Goal: Task Accomplishment & Management: Complete application form

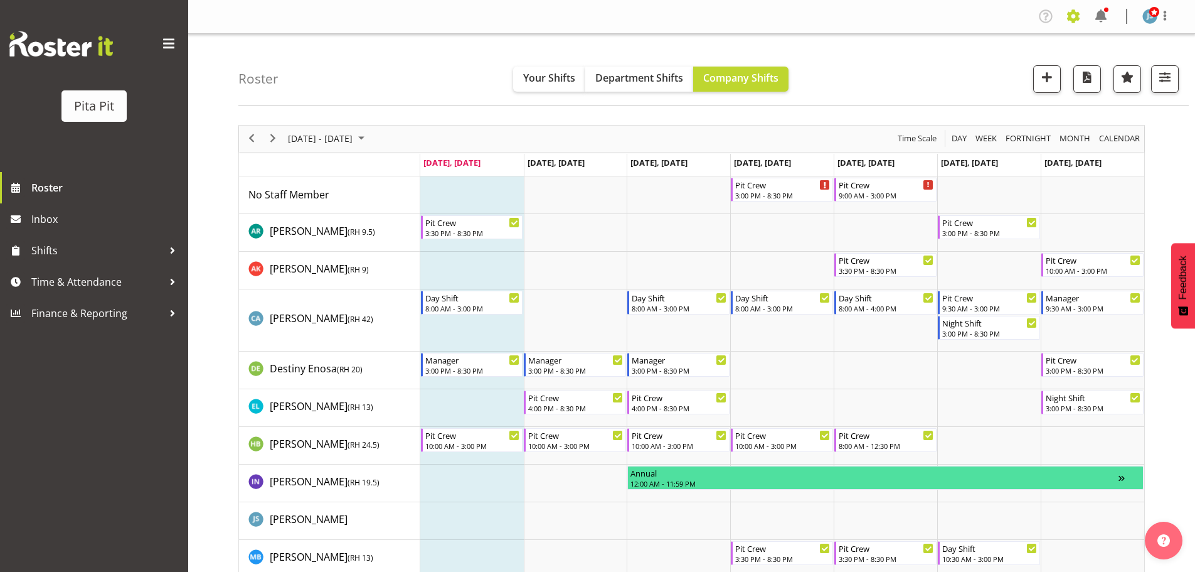
click at [1074, 21] on span at bounding box center [1074, 16] width 20 height 20
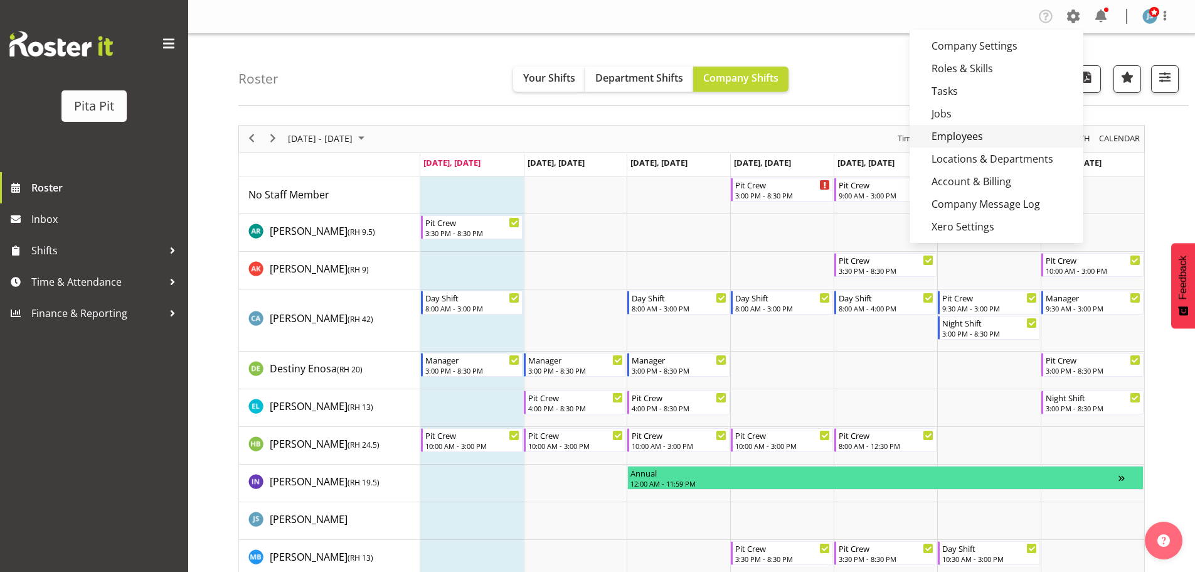
click at [1005, 130] on link "Employees" at bounding box center [997, 136] width 174 height 23
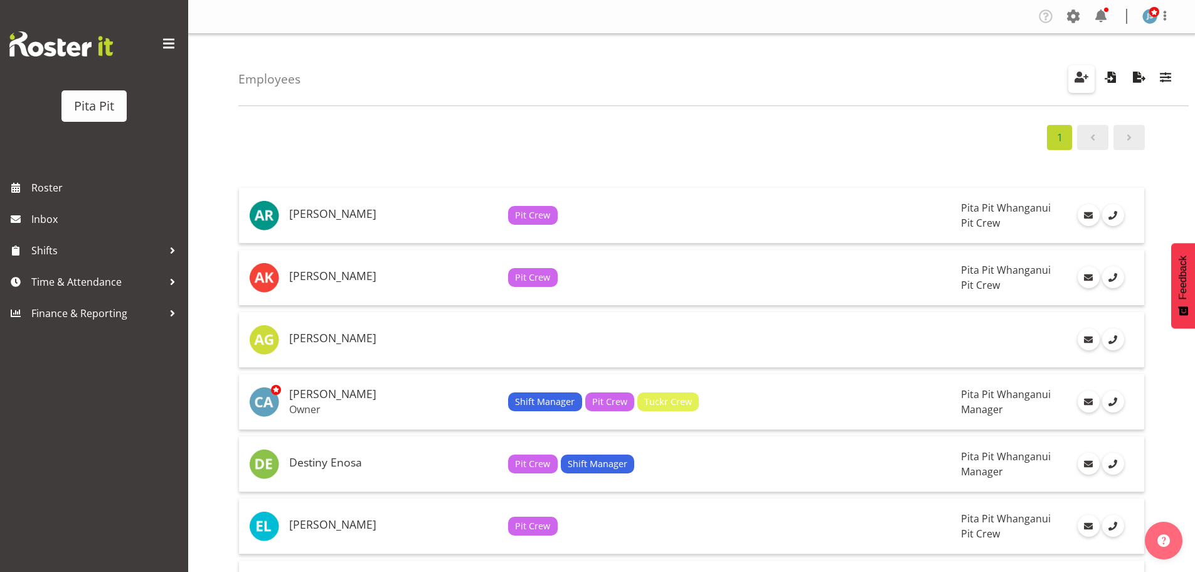
click at [1084, 77] on span "button" at bounding box center [1082, 77] width 16 height 16
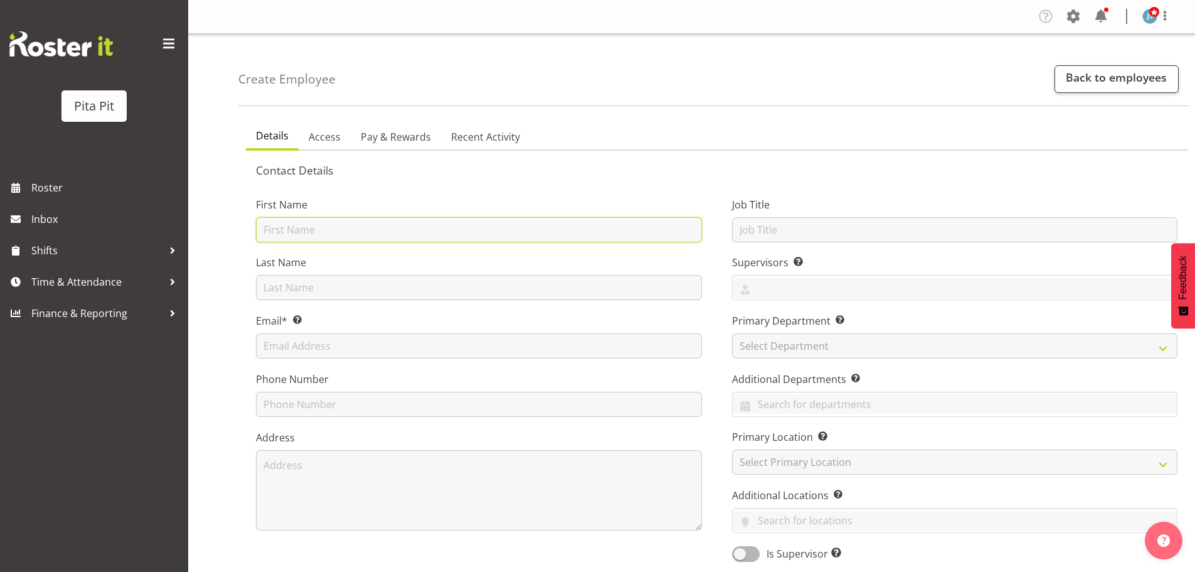
click at [482, 225] on input "text" at bounding box center [479, 229] width 446 height 25
type input "Kashen"
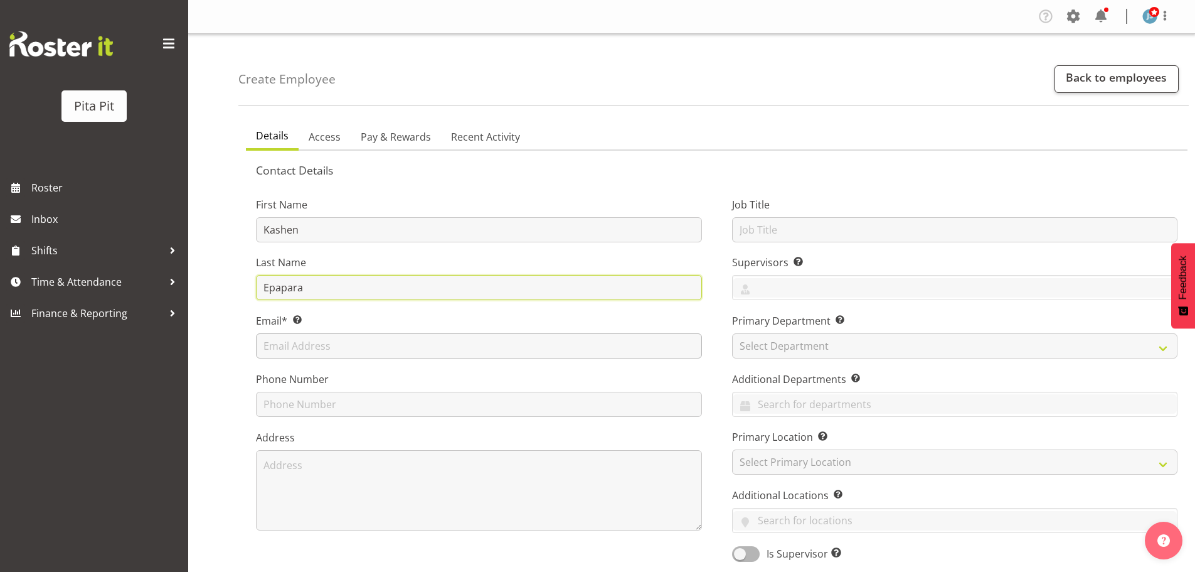
type input "Epapara"
click at [372, 345] on input "text" at bounding box center [479, 345] width 446 height 25
type input "A"
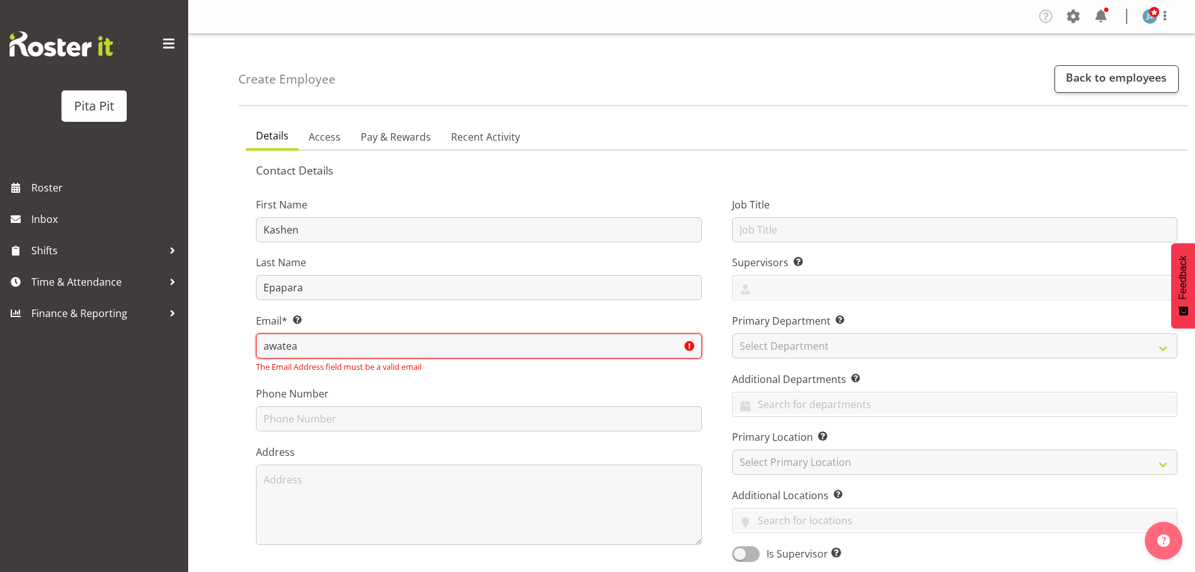
type input "awateakashen@gmail.com"
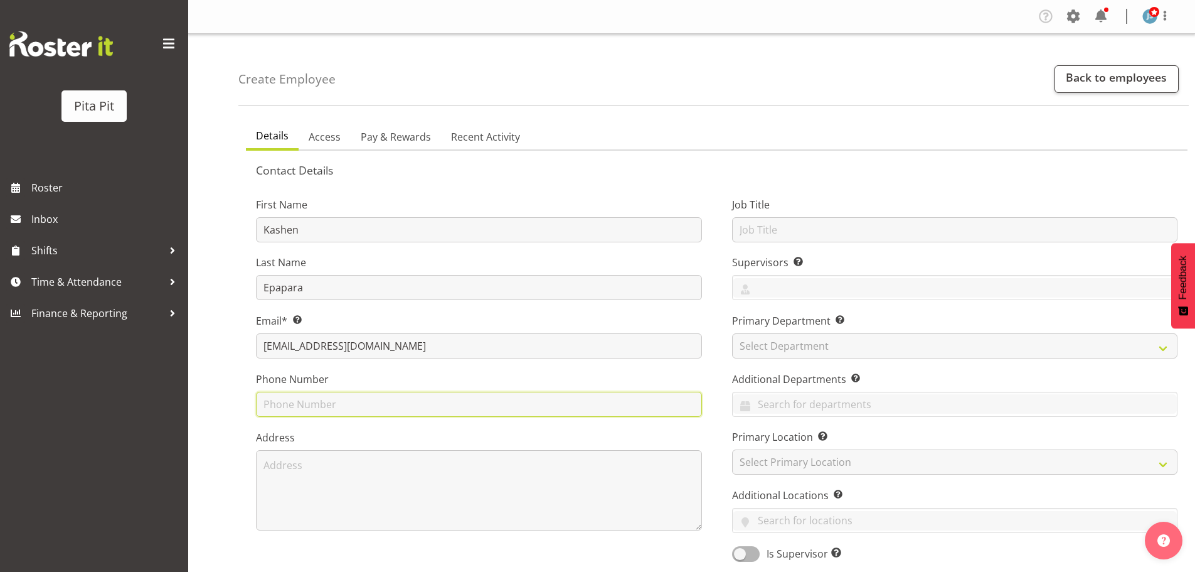
click at [386, 397] on input "text" at bounding box center [479, 404] width 446 height 25
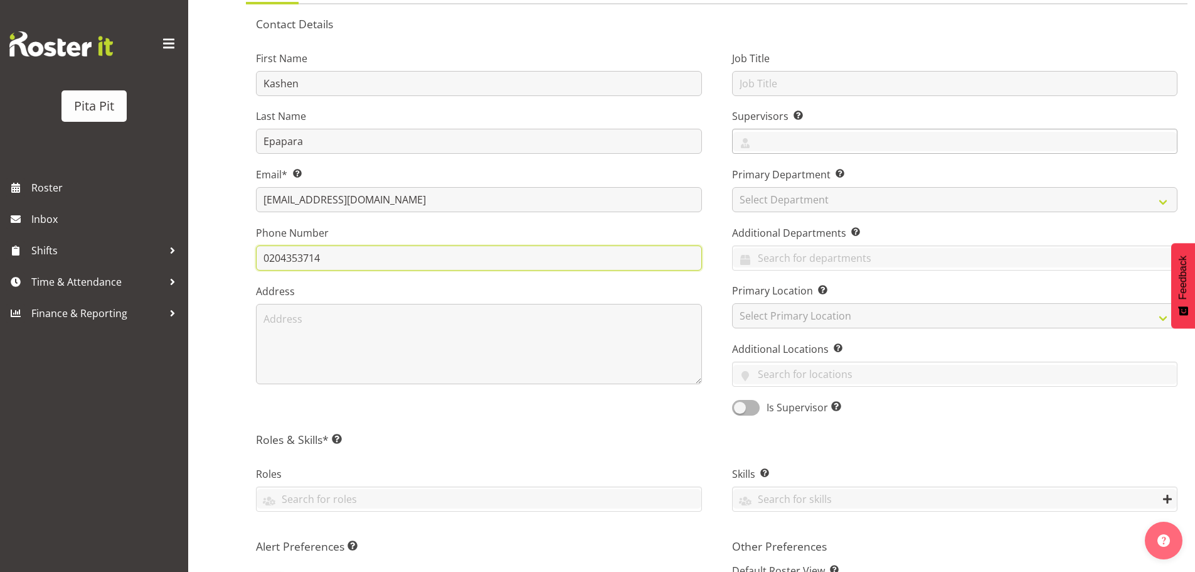
type input "0204353714"
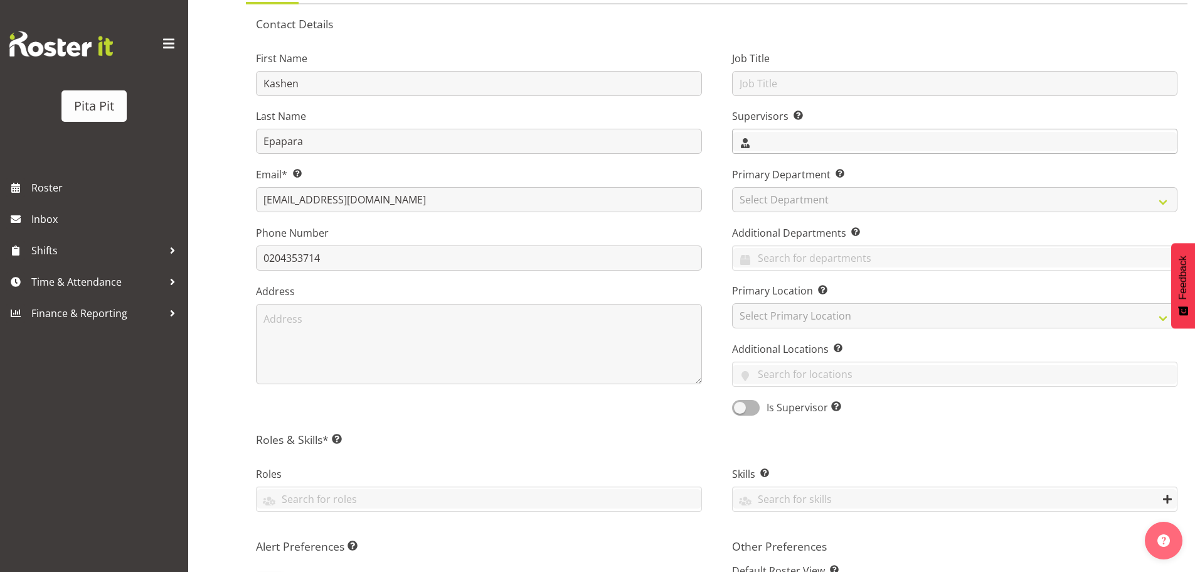
click at [775, 134] on input "text" at bounding box center [955, 141] width 445 height 19
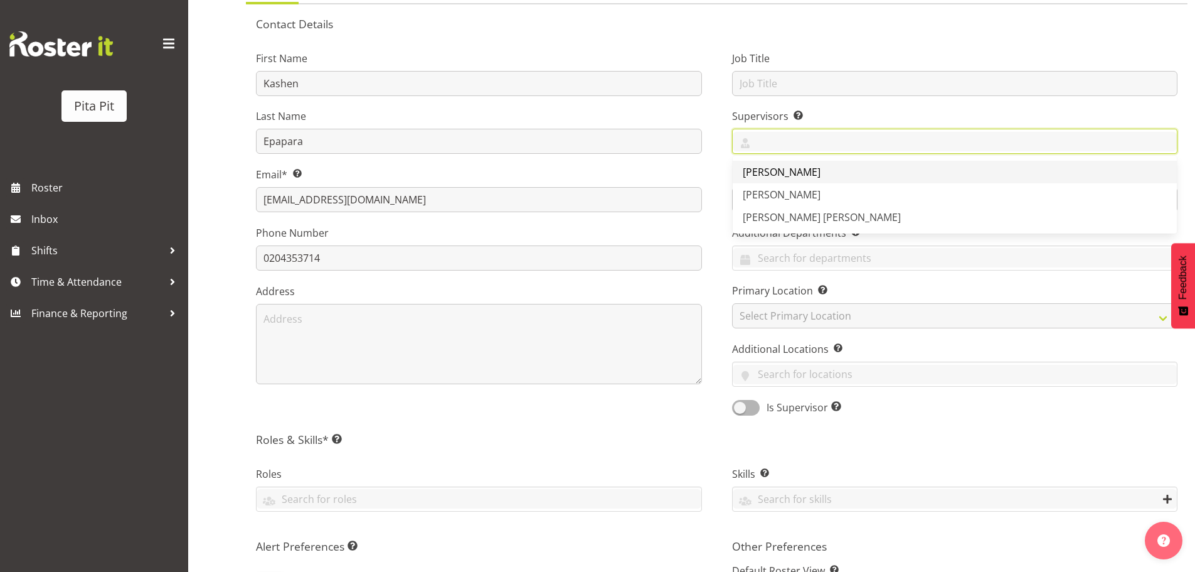
click at [784, 173] on span "[PERSON_NAME]" at bounding box center [782, 172] width 78 height 14
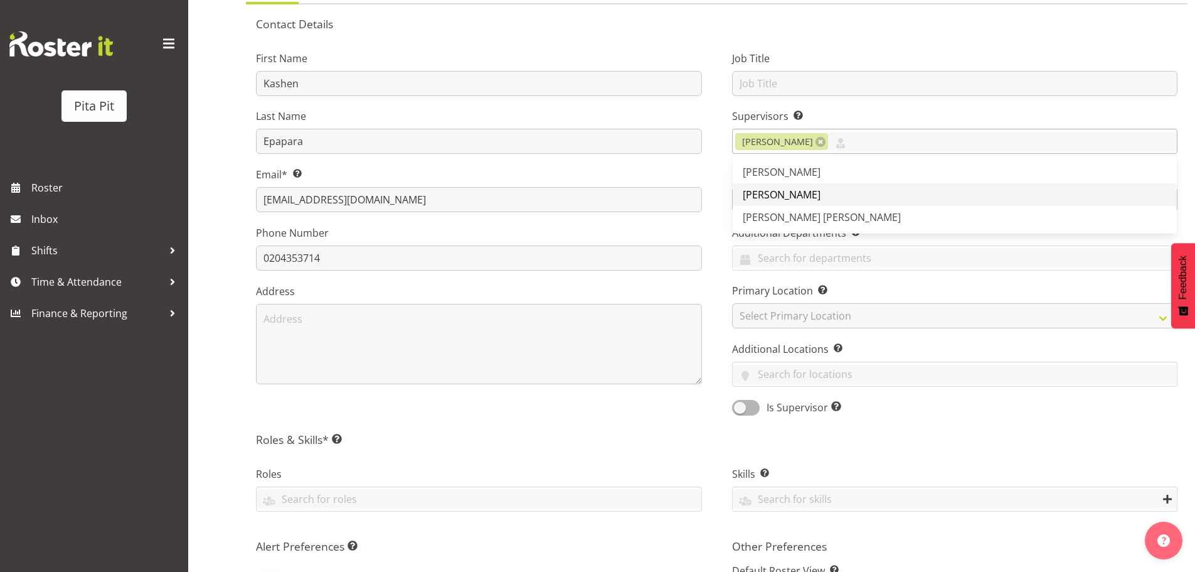
click at [796, 198] on span "[PERSON_NAME]" at bounding box center [782, 195] width 78 height 14
click at [867, 46] on div "Job Title Supervisors Select the employee’s supervisors, or the person who is i…" at bounding box center [955, 229] width 476 height 392
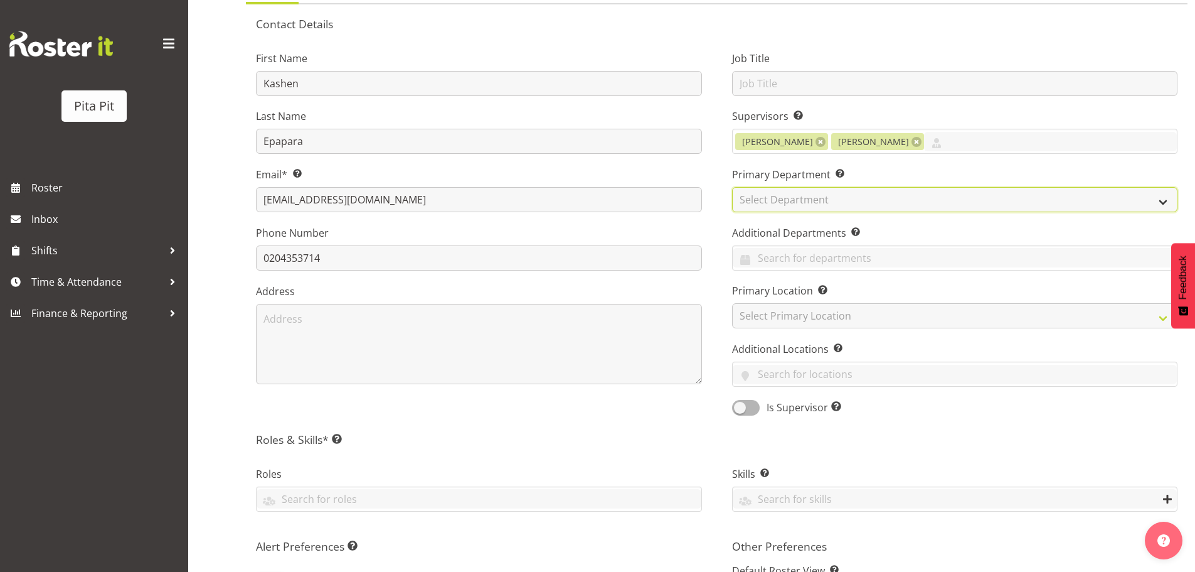
click at [810, 198] on select "Select Department Manager Pit Crew School Lunches Tuckr" at bounding box center [955, 199] width 446 height 25
select select "53"
click at [732, 187] on select "Select Department Manager Pit Crew School Lunches Tuckr" at bounding box center [955, 199] width 446 height 25
click at [789, 254] on input "text" at bounding box center [955, 257] width 445 height 19
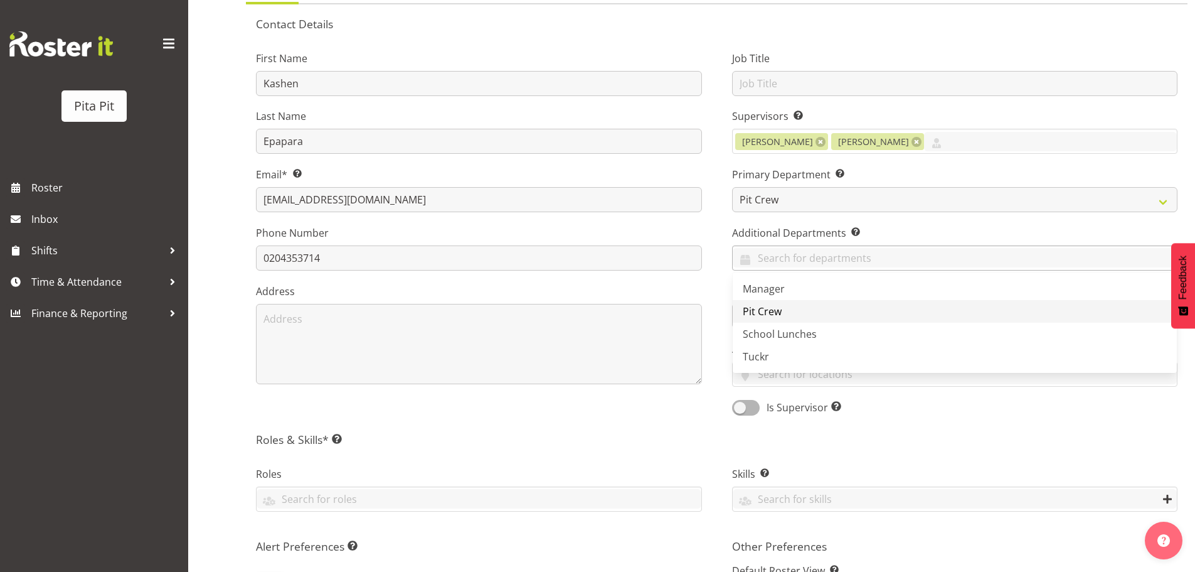
click at [788, 304] on link "Pit Crew" at bounding box center [955, 311] width 445 height 23
click at [722, 258] on div "Job Title Supervisors Select the employee’s supervisors, or the person who is i…" at bounding box center [955, 229] width 476 height 392
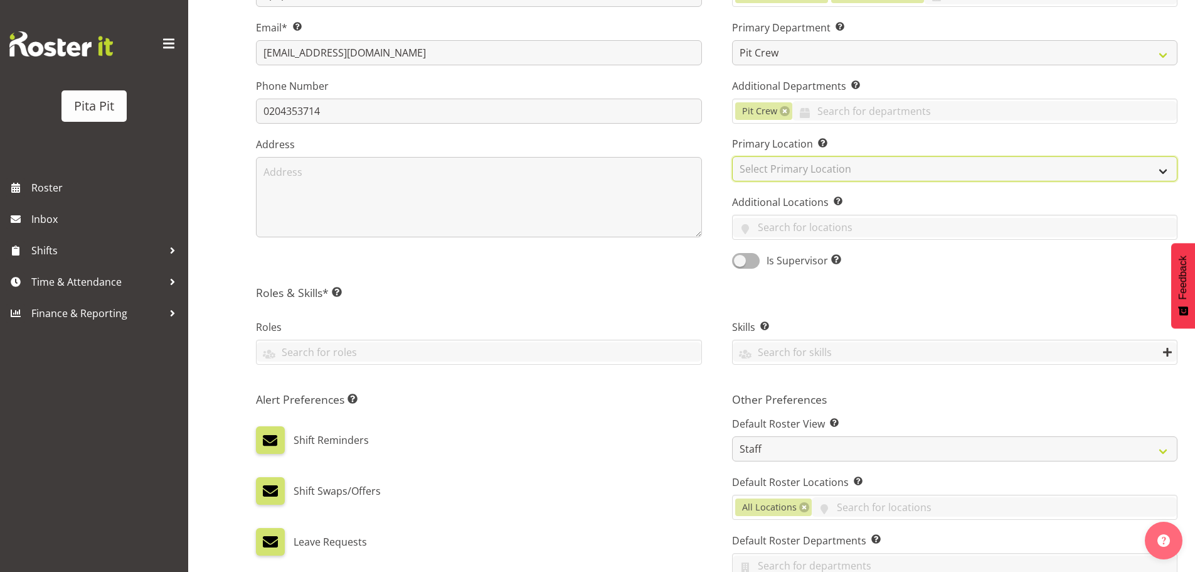
click at [775, 170] on select "Select Primary Location Pita Pit Whanganui Tuckr" at bounding box center [955, 168] width 446 height 25
select select "54"
click at [732, 156] on select "Select Primary Location Pita Pit Whanganui Tuckr" at bounding box center [955, 168] width 446 height 25
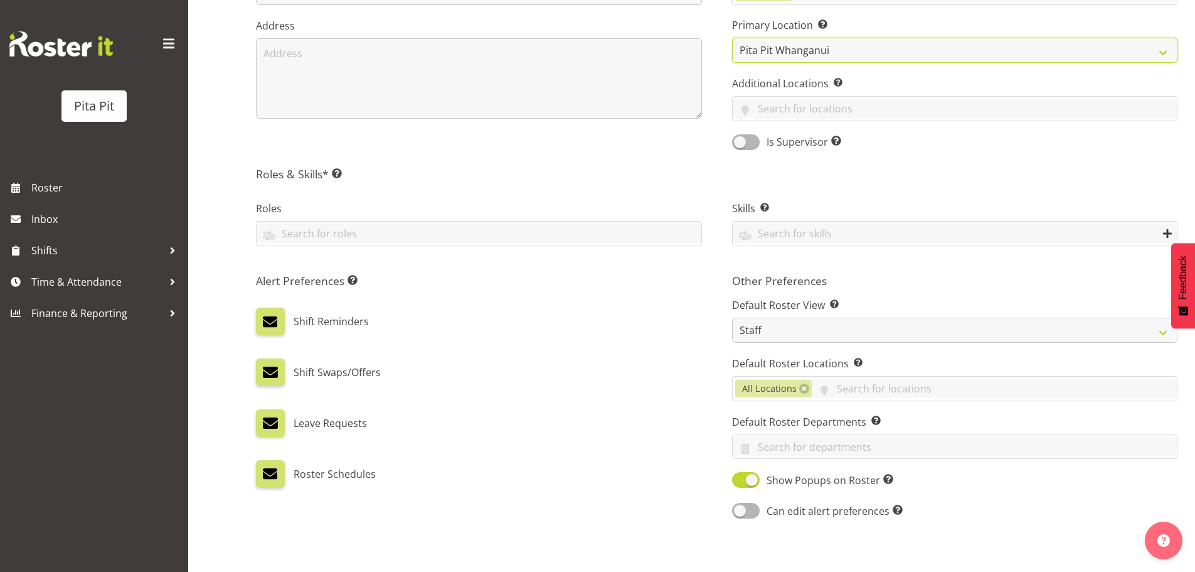
scroll to position [439, 0]
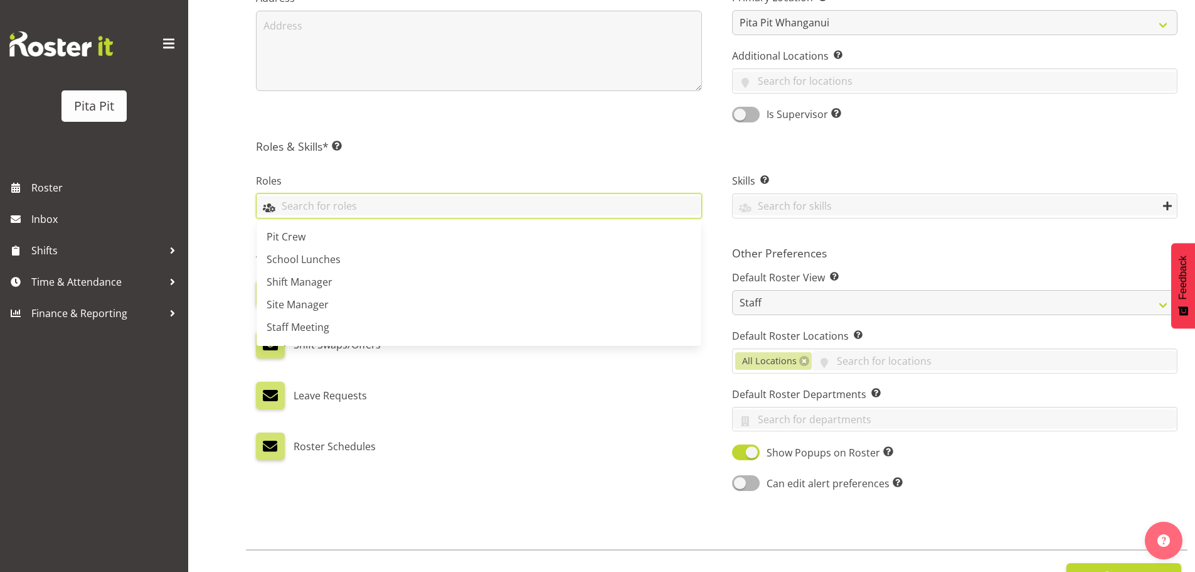
click at [466, 205] on input "text" at bounding box center [479, 205] width 445 height 19
click at [419, 240] on link "Pit Crew" at bounding box center [479, 236] width 445 height 23
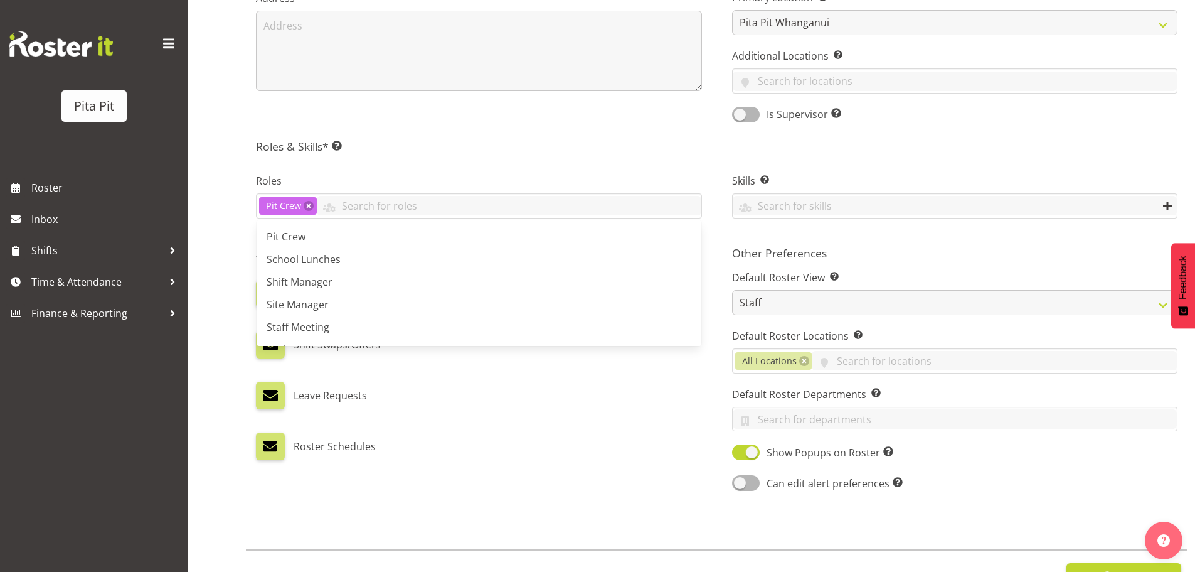
click at [560, 149] on h5 "Roles & Skills* This is a required field. Add as many roles and skills as requi…" at bounding box center [717, 146] width 922 height 14
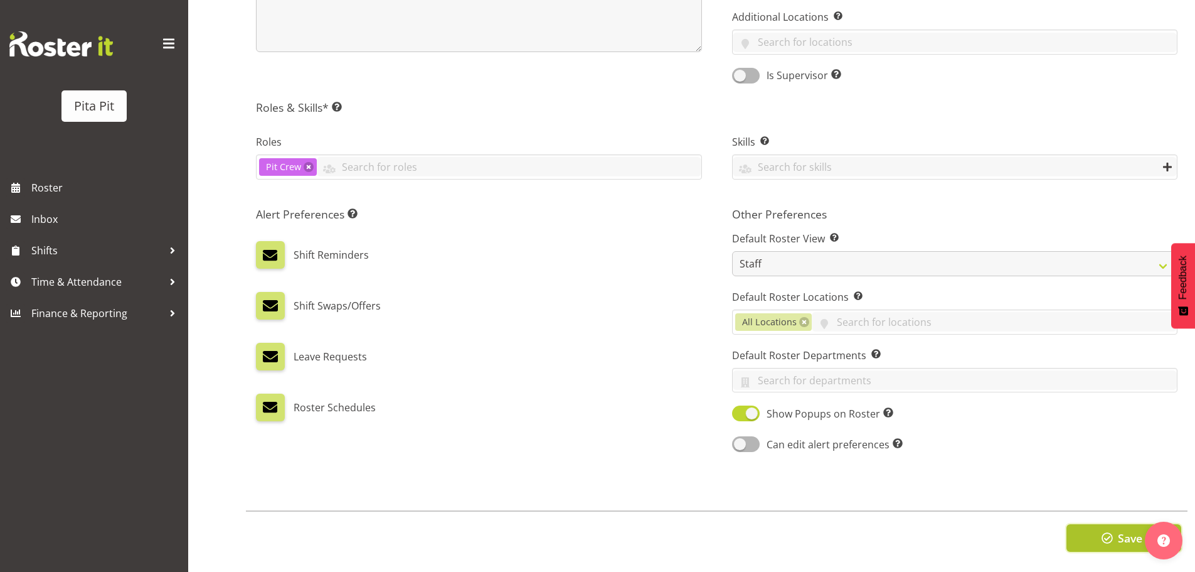
click at [1096, 536] on button "Save" at bounding box center [1124, 538] width 115 height 28
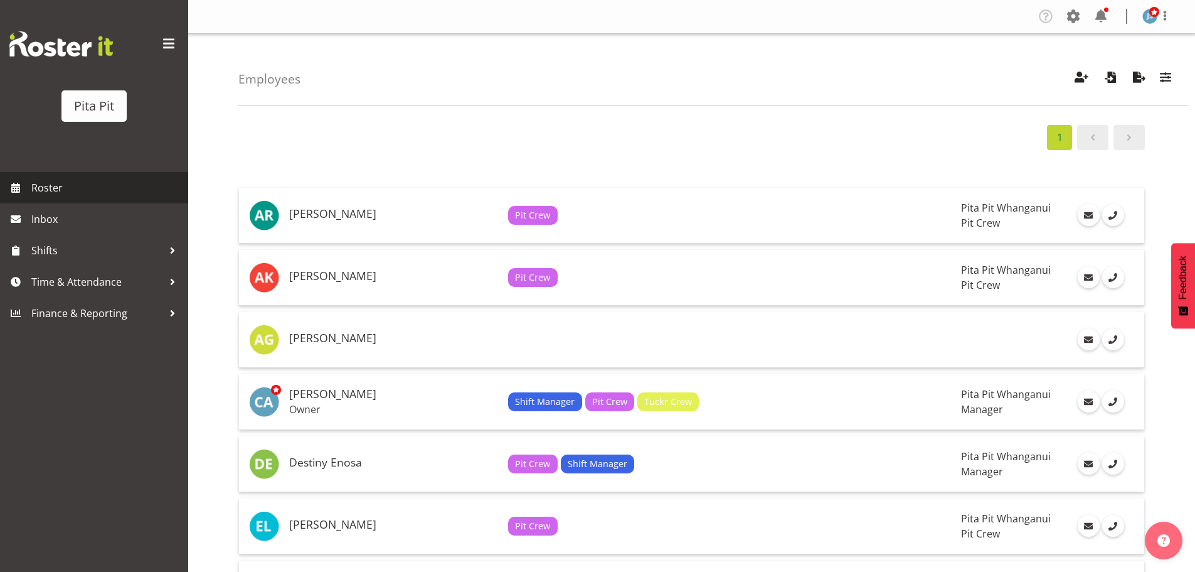
click at [92, 181] on span "Roster" at bounding box center [106, 187] width 151 height 19
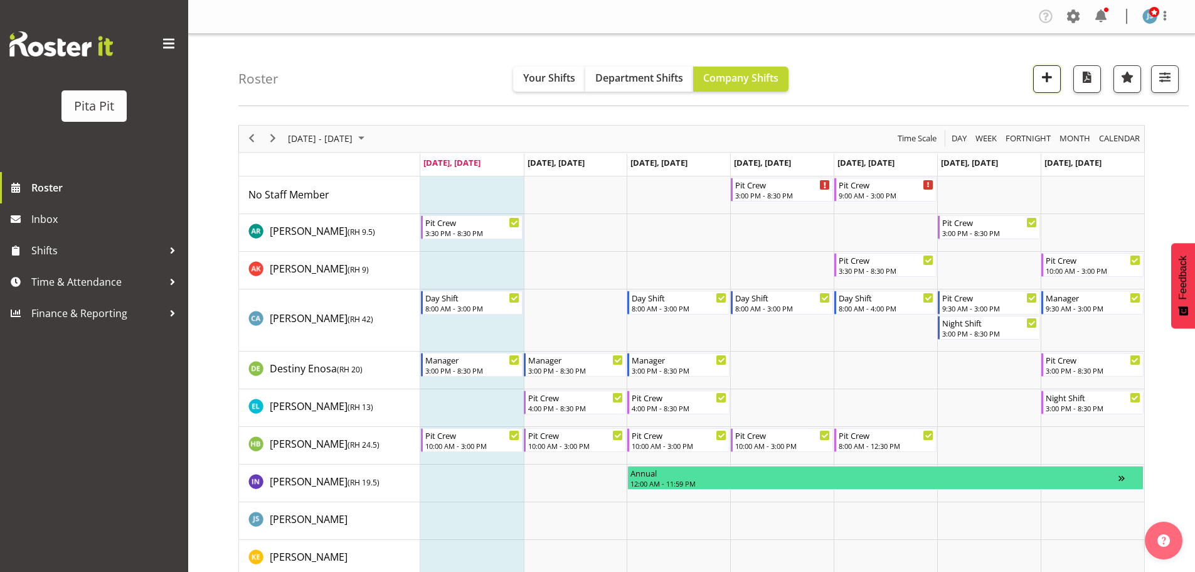
click at [1046, 77] on span "button" at bounding box center [1047, 77] width 16 height 16
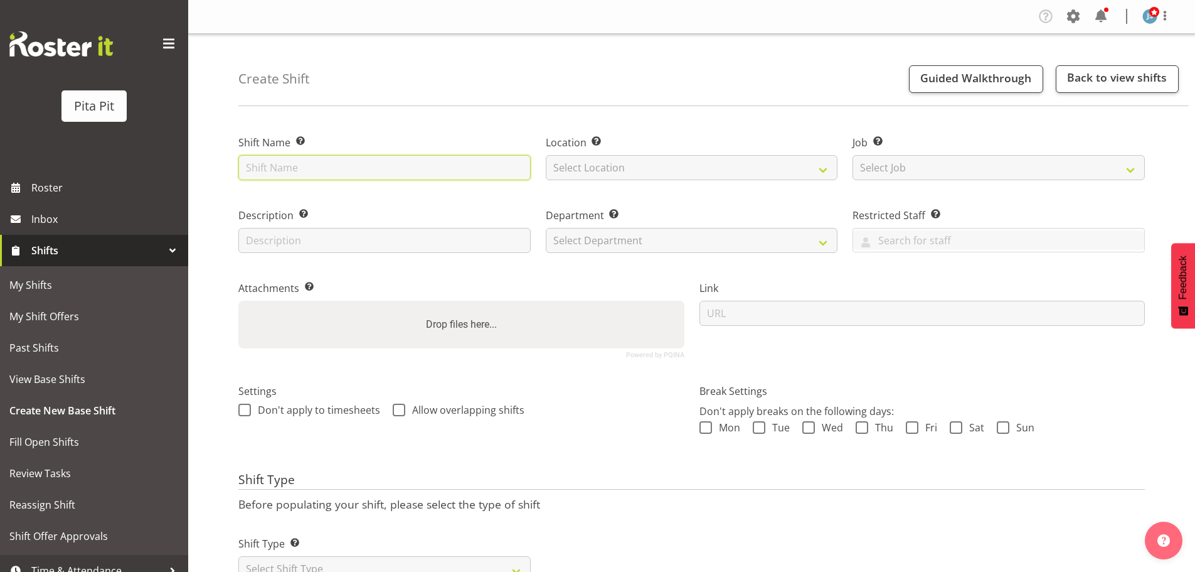
click at [360, 168] on input "text" at bounding box center [384, 167] width 292 height 25
type input "Pit Crew"
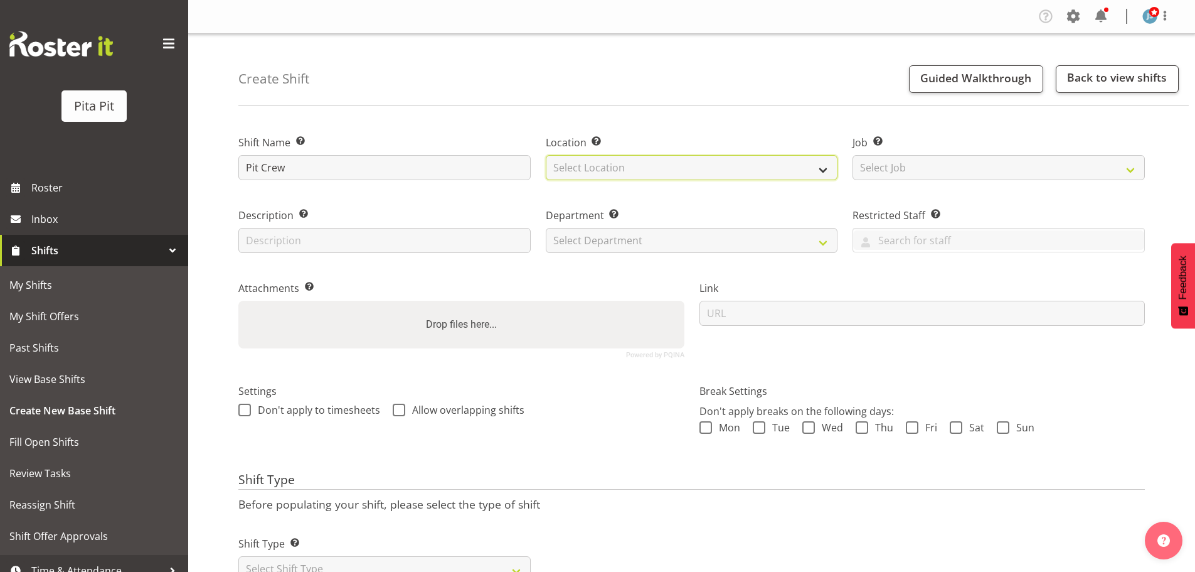
click at [594, 174] on select "Select Location Pita Pit Whanganui Tuckr" at bounding box center [692, 167] width 292 height 25
select select "54"
click at [546, 155] on select "Select Location [GEOGRAPHIC_DATA] [GEOGRAPHIC_DATA] Tuckr" at bounding box center [692, 167] width 292 height 25
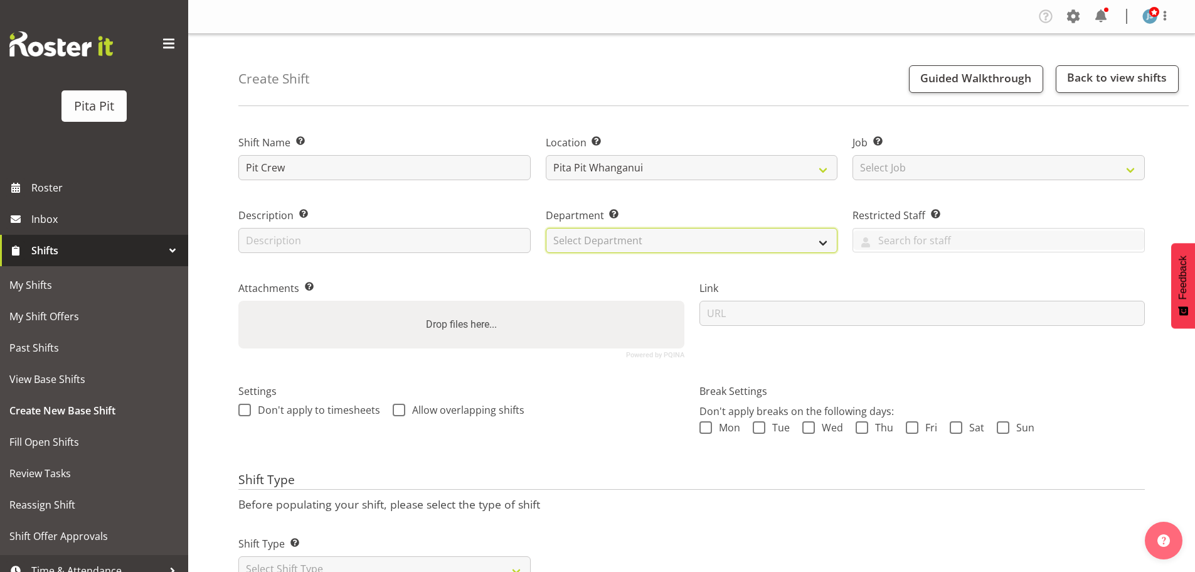
click at [584, 238] on select "Select Department Manager Pit Crew School Lunches Tuckr" at bounding box center [692, 240] width 292 height 25
select select "53"
click at [546, 228] on select "Select Department Manager Pit Crew School Lunches Tuckr" at bounding box center [692, 240] width 292 height 25
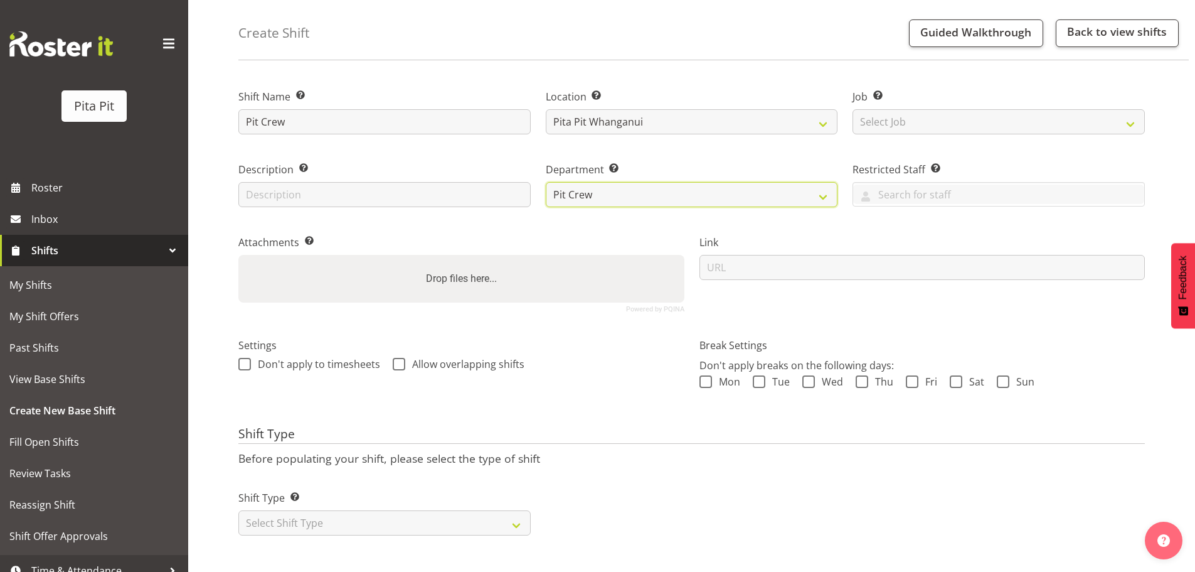
scroll to position [55, 0]
click at [351, 516] on select "Select Shift Type One Off Shift Recurring Shift Rotating Shift" at bounding box center [384, 522] width 292 height 25
select select "recurring"
click at [238, 510] on select "Select Shift Type One Off Shift Recurring Shift Rotating Shift" at bounding box center [384, 522] width 292 height 25
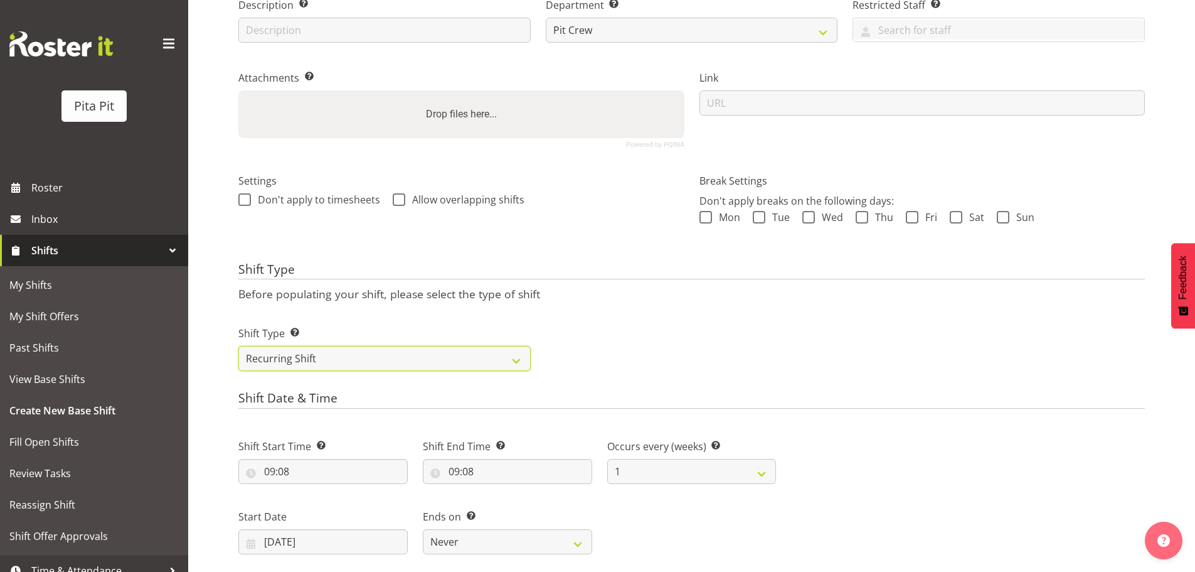
scroll to position [495, 0]
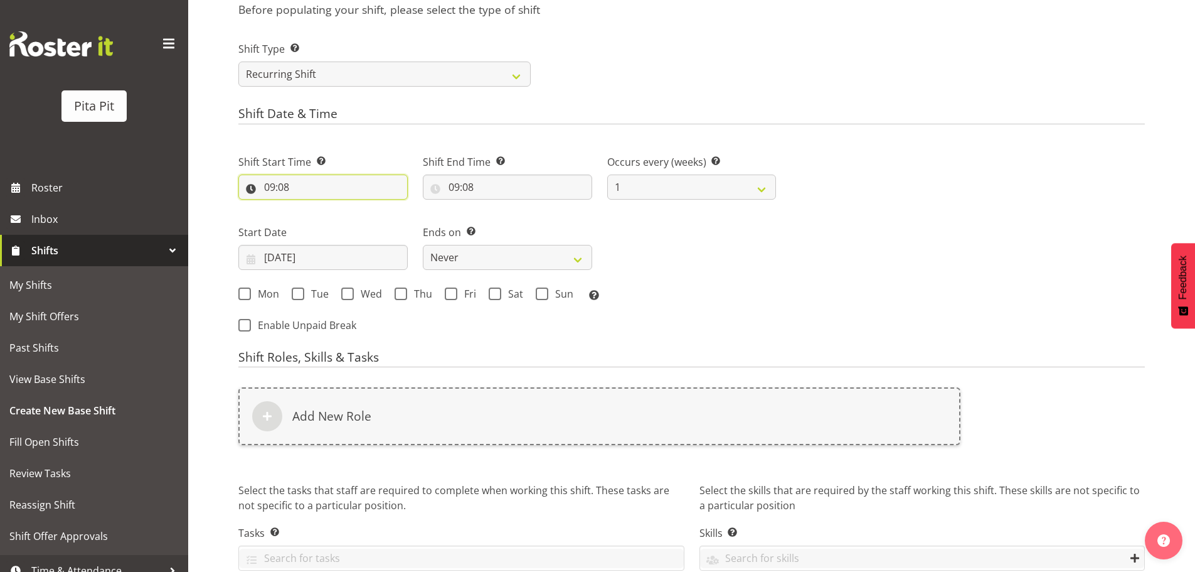
click at [301, 185] on input "09:08" at bounding box center [322, 186] width 169 height 25
click at [324, 218] on select "00 01 02 03 04 05 06 07 08 09 10 11 12 13 14 15 16 17 18 19 20 21 22 23" at bounding box center [324, 219] width 28 height 25
select select "15"
click at [310, 207] on select "00 01 02 03 04 05 06 07 08 09 10 11 12 13 14 15 16 17 18 19 20 21 22 23" at bounding box center [324, 219] width 28 height 25
type input "15:08"
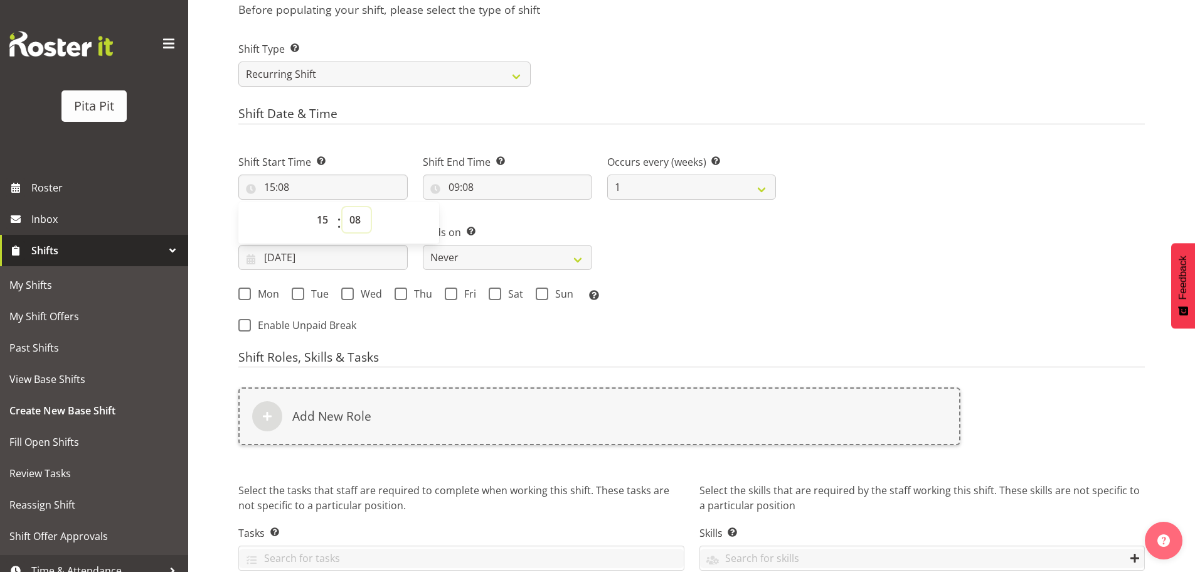
click at [359, 222] on select "00 01 02 03 04 05 06 07 08 09 10 11 12 13 14 15 16 17 18 19 20 21 22 23 24 25 2…" at bounding box center [357, 219] width 28 height 25
select select "0"
click at [343, 207] on select "00 01 02 03 04 05 06 07 08 09 10 11 12 13 14 15 16 17 18 19 20 21 22 23 24 25 2…" at bounding box center [357, 219] width 28 height 25
type input "15:00"
click at [510, 193] on input "09:08" at bounding box center [507, 186] width 169 height 25
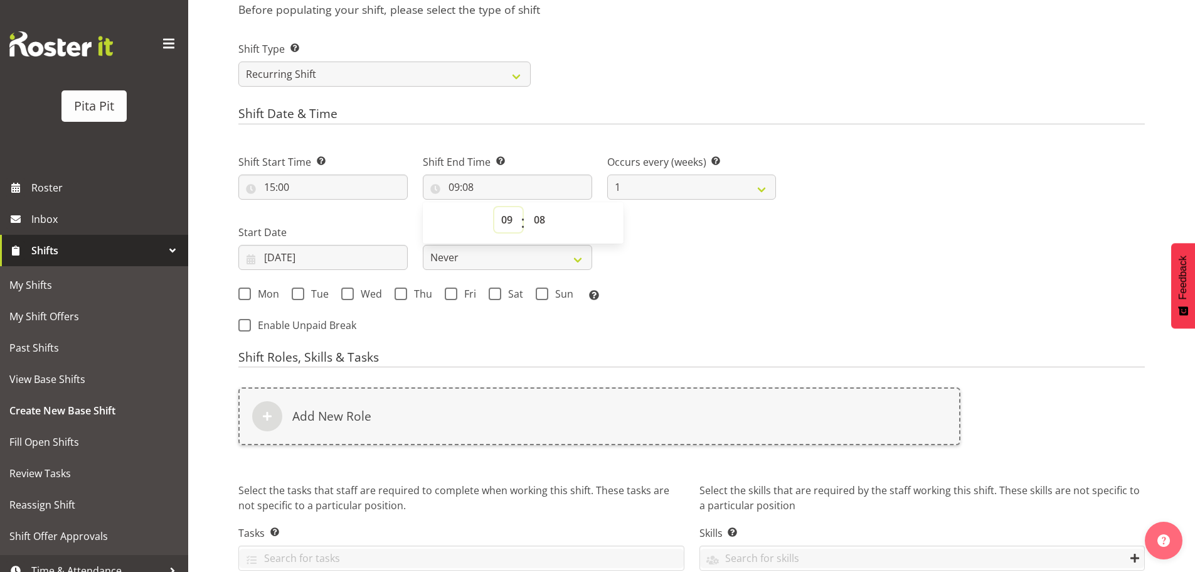
click at [508, 222] on select "00 01 02 03 04 05 06 07 08 09 10 11 12 13 14 15 16 17 18 19 20 21 22 23" at bounding box center [509, 219] width 28 height 25
select select "20"
click at [495, 207] on select "00 01 02 03 04 05 06 07 08 09 10 11 12 13 14 15 16 17 18 19 20 21 22 23" at bounding box center [509, 219] width 28 height 25
type input "20:08"
click at [547, 221] on select "00 01 02 03 04 05 06 07 08 09 10 11 12 13 14 15 16 17 18 19 20 21 22 23 24 25 2…" at bounding box center [541, 219] width 28 height 25
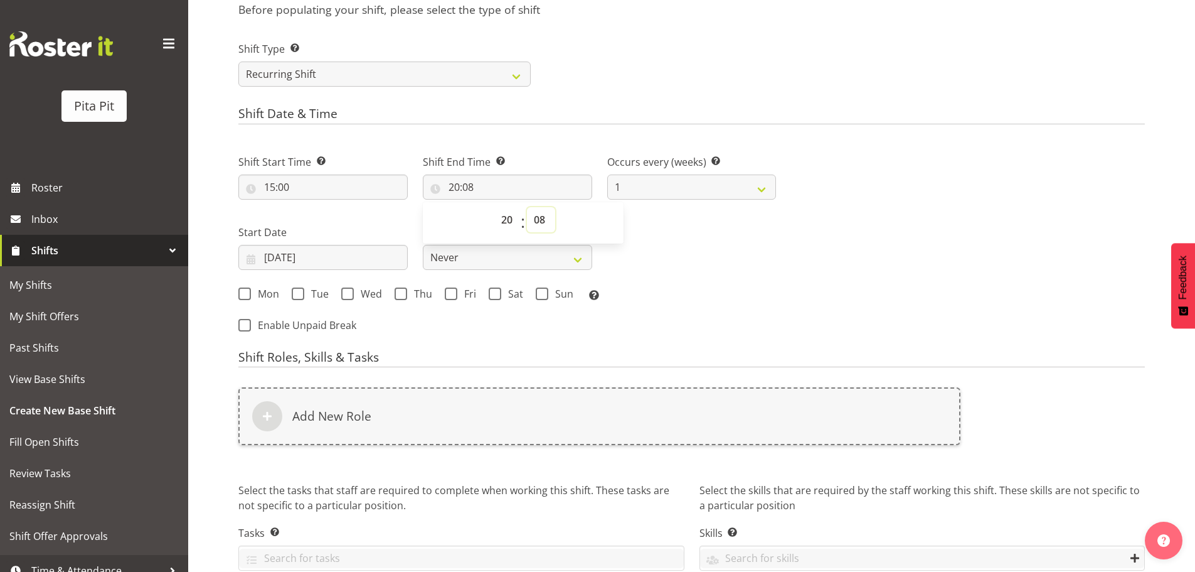
select select "30"
click at [527, 207] on select "00 01 02 03 04 05 06 07 08 09 10 11 12 13 14 15 16 17 18 19 20 21 22 23 24 25 2…" at bounding box center [541, 219] width 28 height 25
type input "20:30"
click at [496, 294] on span at bounding box center [495, 293] width 13 height 13
click at [496, 294] on input "Sat" at bounding box center [493, 293] width 8 height 8
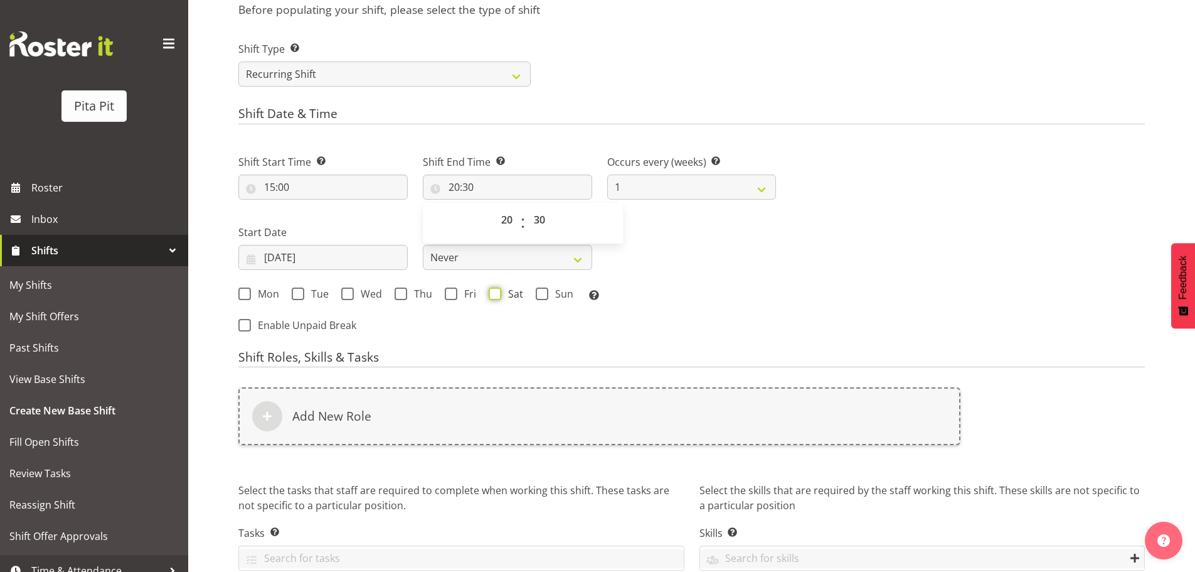
checkbox input "true"
click at [353, 256] on input "11/08/2025" at bounding box center [322, 257] width 169 height 25
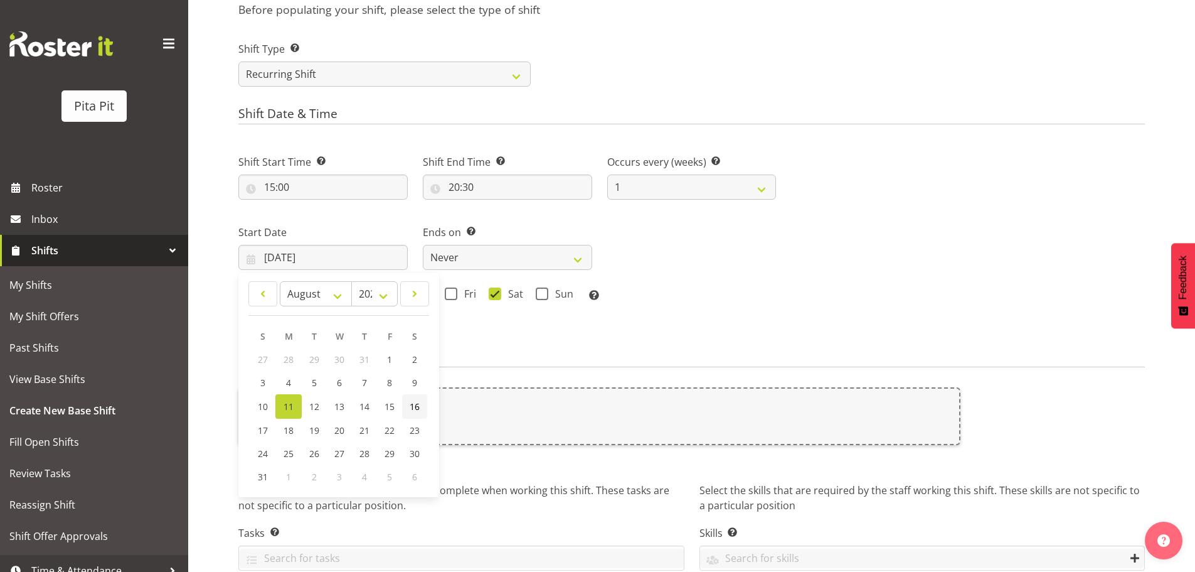
click at [417, 407] on span "16" at bounding box center [415, 406] width 10 height 12
type input "16/08/2025"
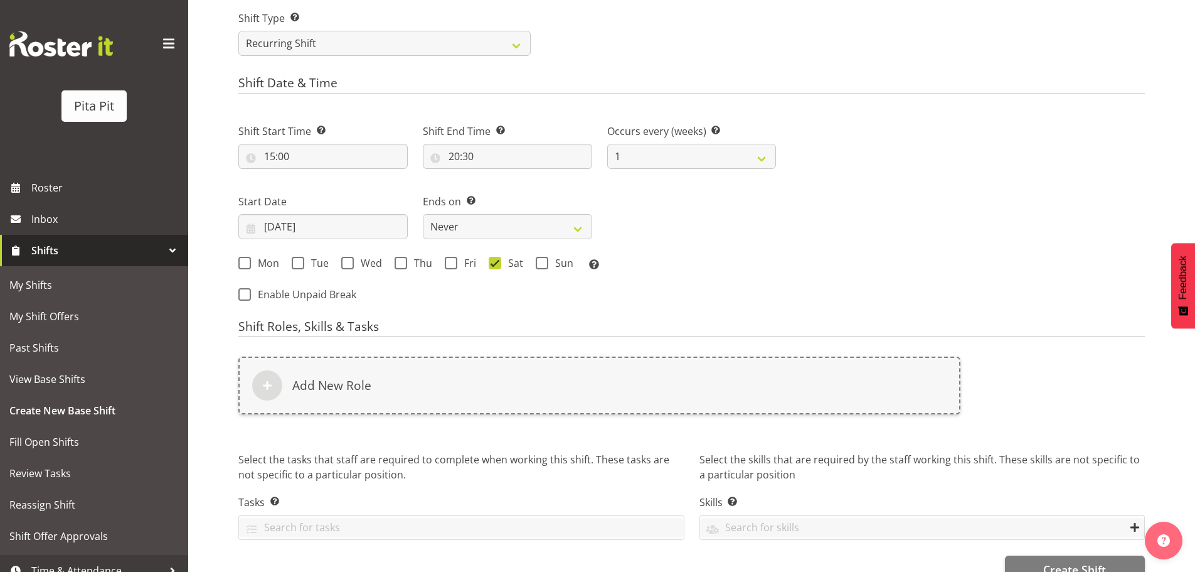
scroll to position [555, 0]
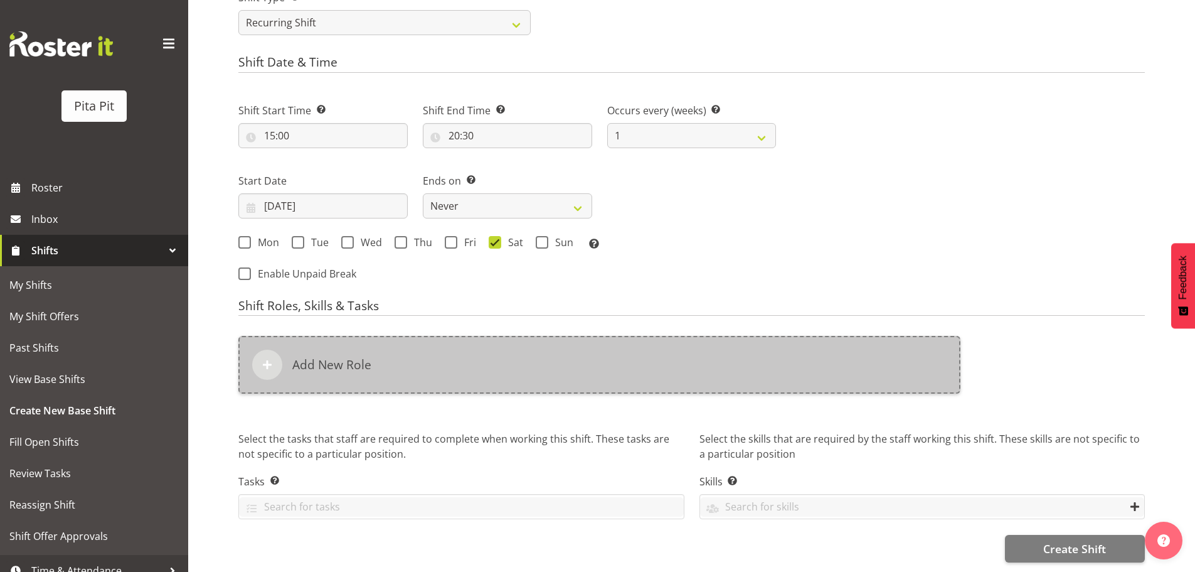
click at [323, 357] on h6 "Add New Role" at bounding box center [331, 364] width 79 height 15
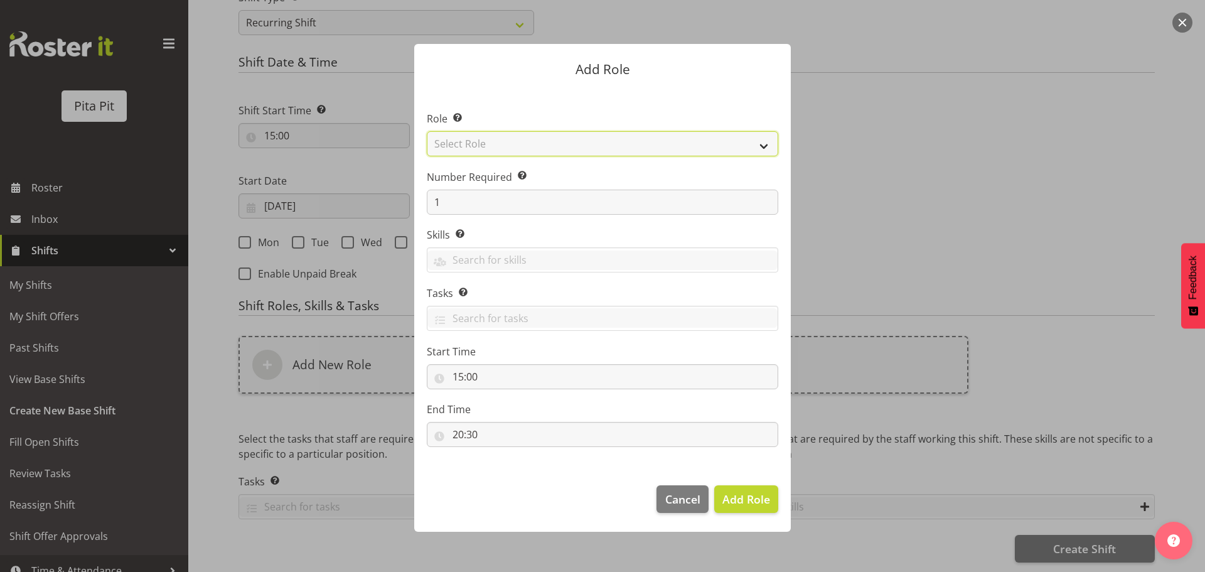
click at [497, 148] on select "Select Role Pit Crew School Lunches Shift Manager Site Manager Staff Meeting Tu…" at bounding box center [602, 143] width 351 height 25
select select "128"
click at [427, 131] on select "Select Role Pit Crew School Lunches Shift Manager Site Manager Staff Meeting Tu…" at bounding box center [602, 143] width 351 height 25
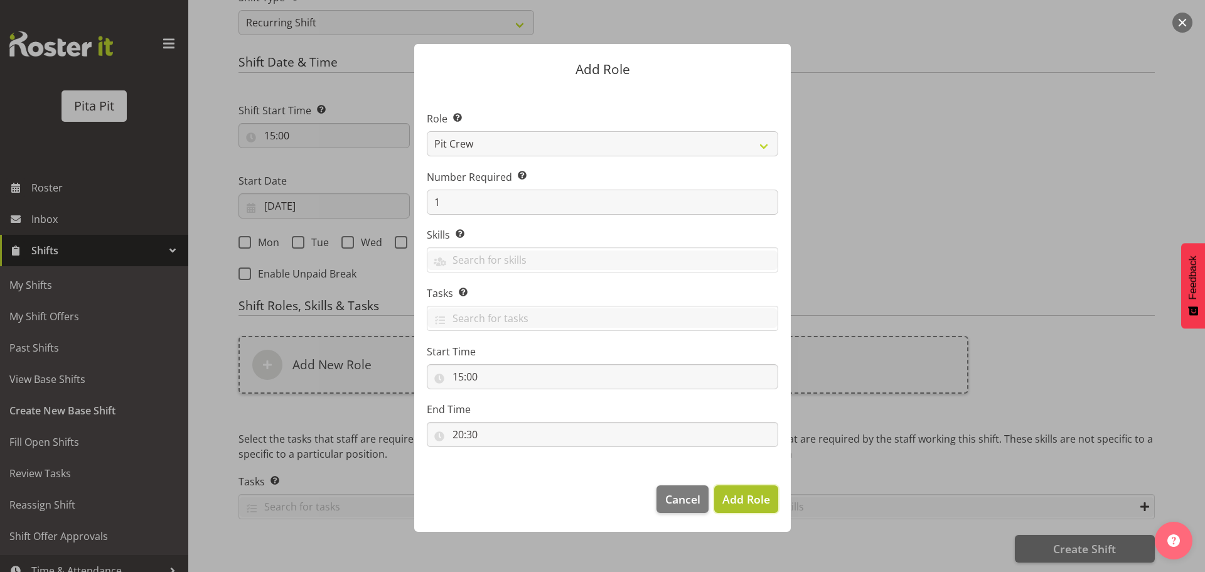
click at [748, 502] on span "Add Role" at bounding box center [746, 498] width 48 height 15
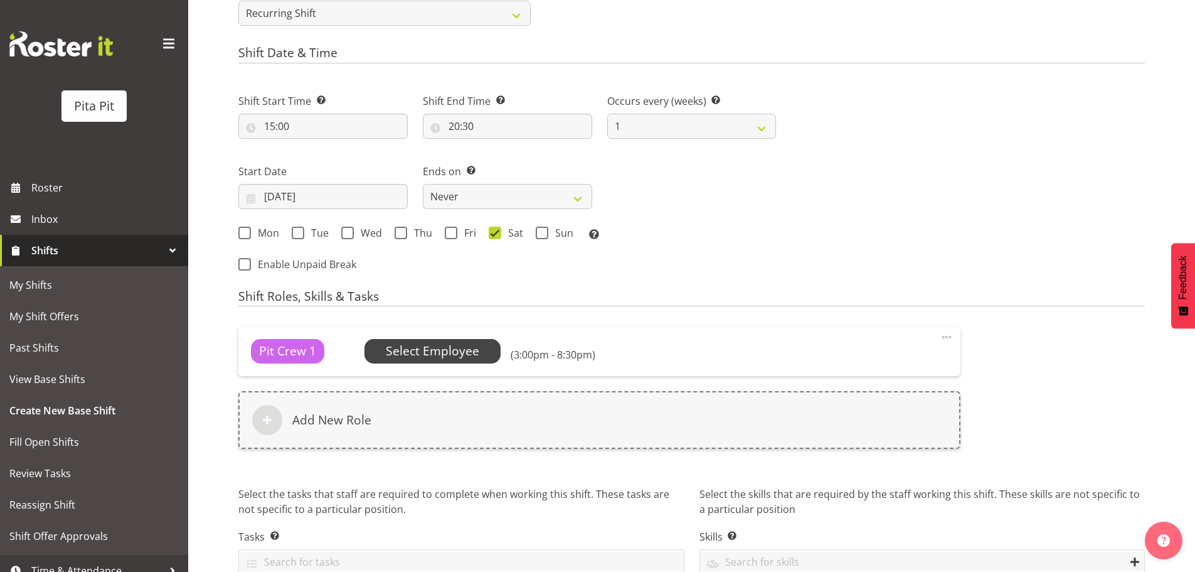
click at [441, 345] on span "Select Employee" at bounding box center [433, 351] width 94 height 18
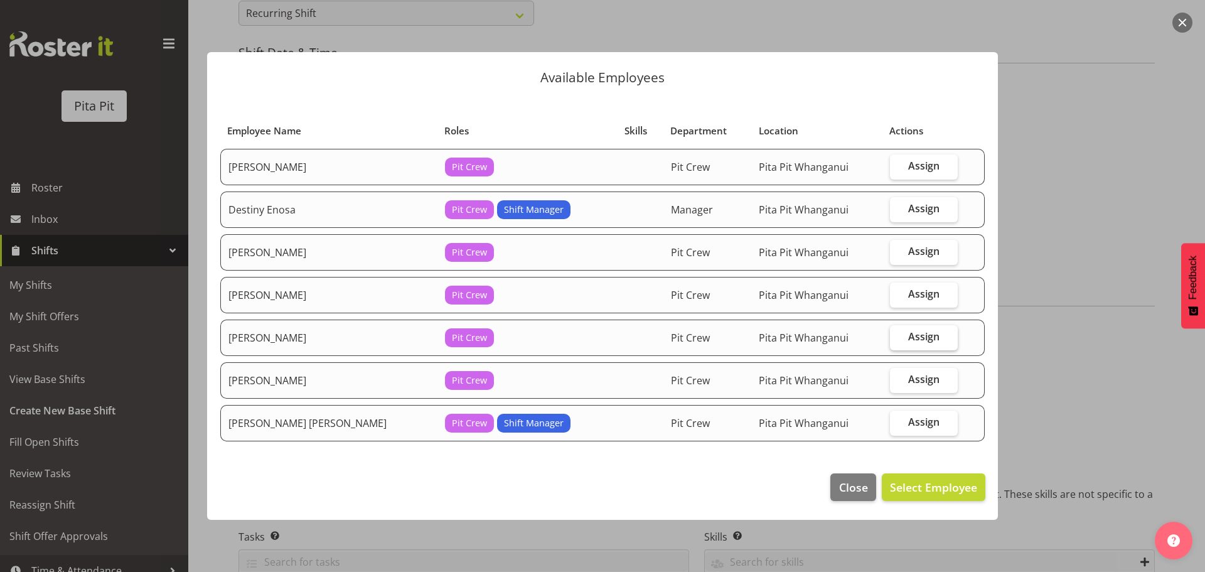
click at [913, 338] on span "Assign" at bounding box center [923, 336] width 31 height 13
click at [898, 338] on input "Assign" at bounding box center [894, 337] width 8 height 8
checkbox input "true"
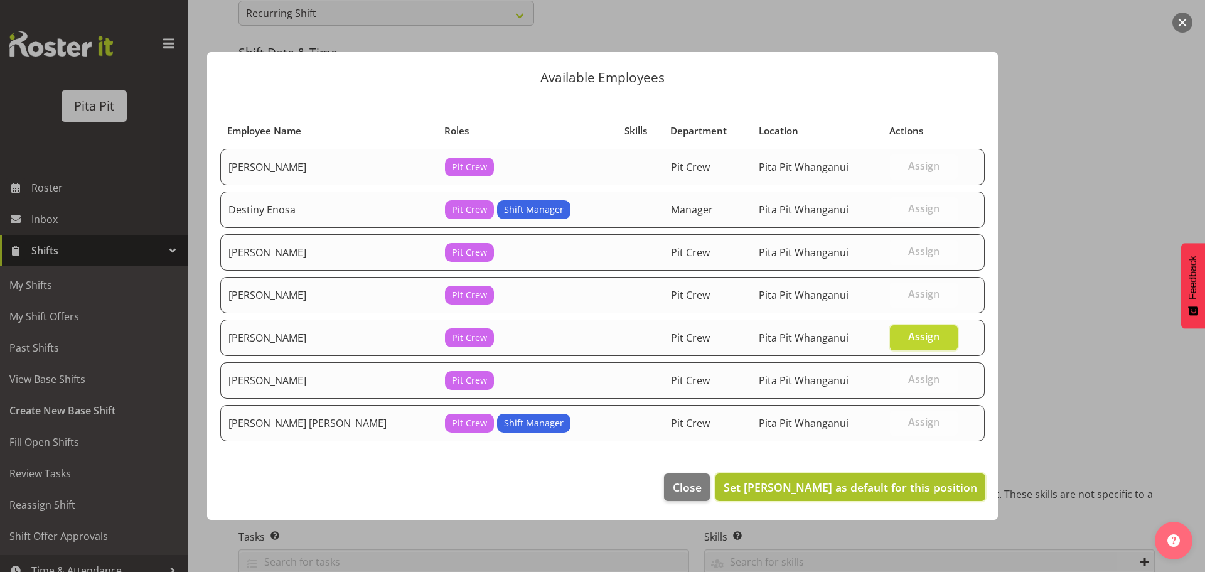
click at [906, 489] on span "Set Kashen Epapara as default for this position" at bounding box center [851, 486] width 254 height 15
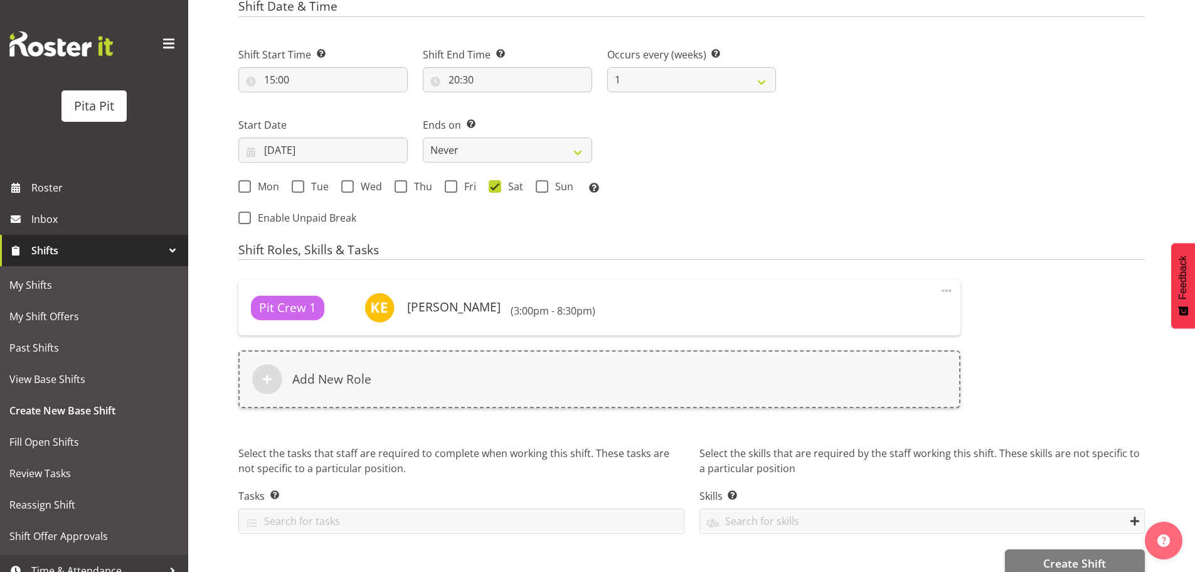
scroll to position [626, 0]
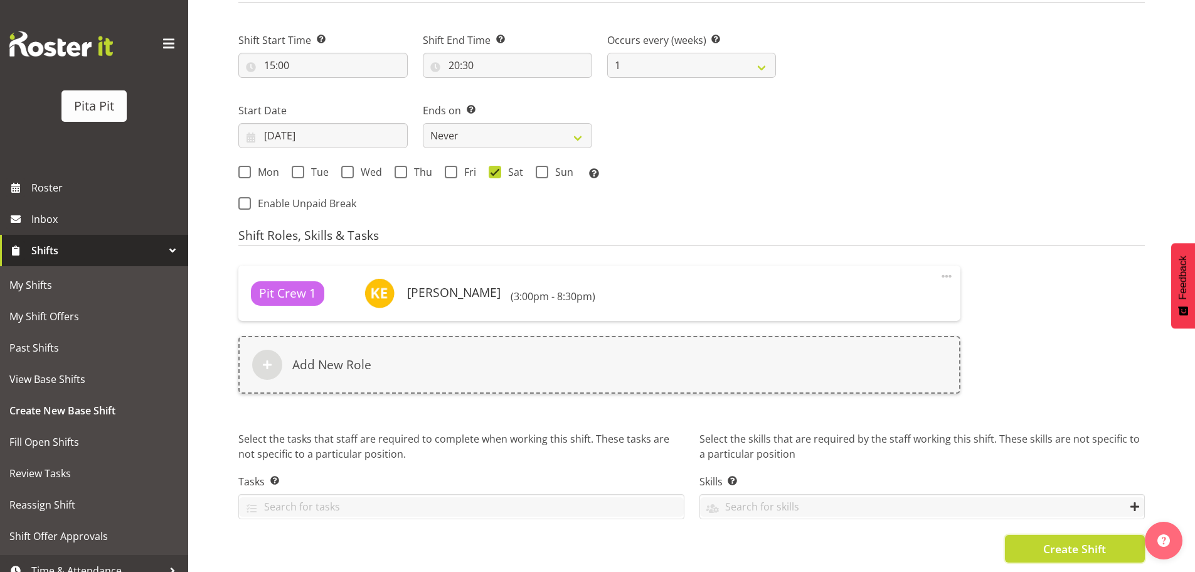
click at [1028, 538] on button "Create Shift" at bounding box center [1075, 549] width 140 height 28
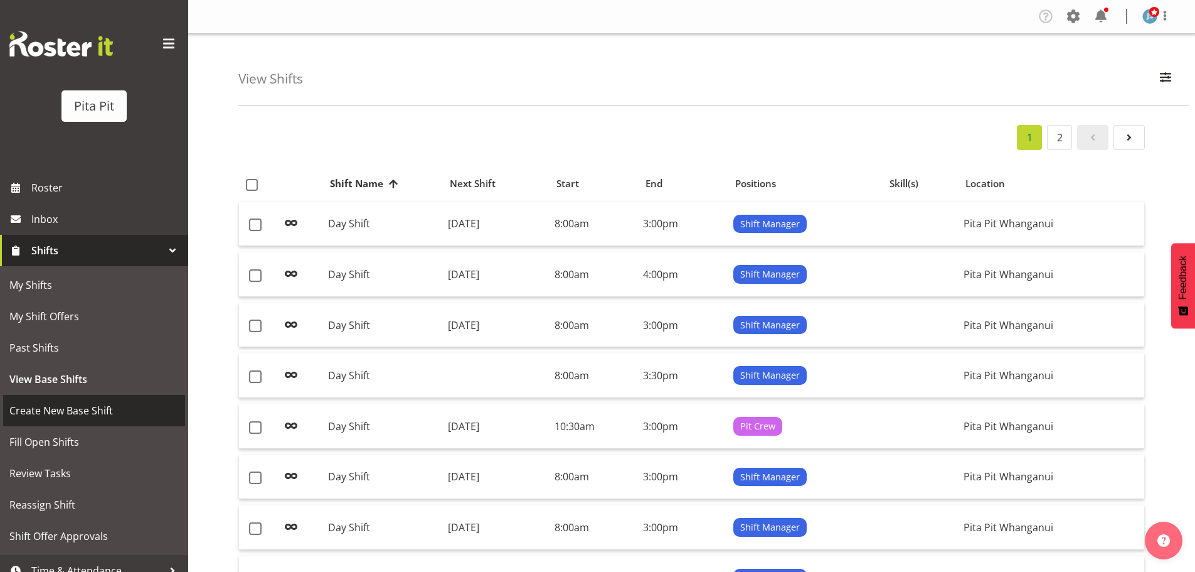
click at [92, 411] on span "Create New Base Shift" at bounding box center [93, 410] width 169 height 19
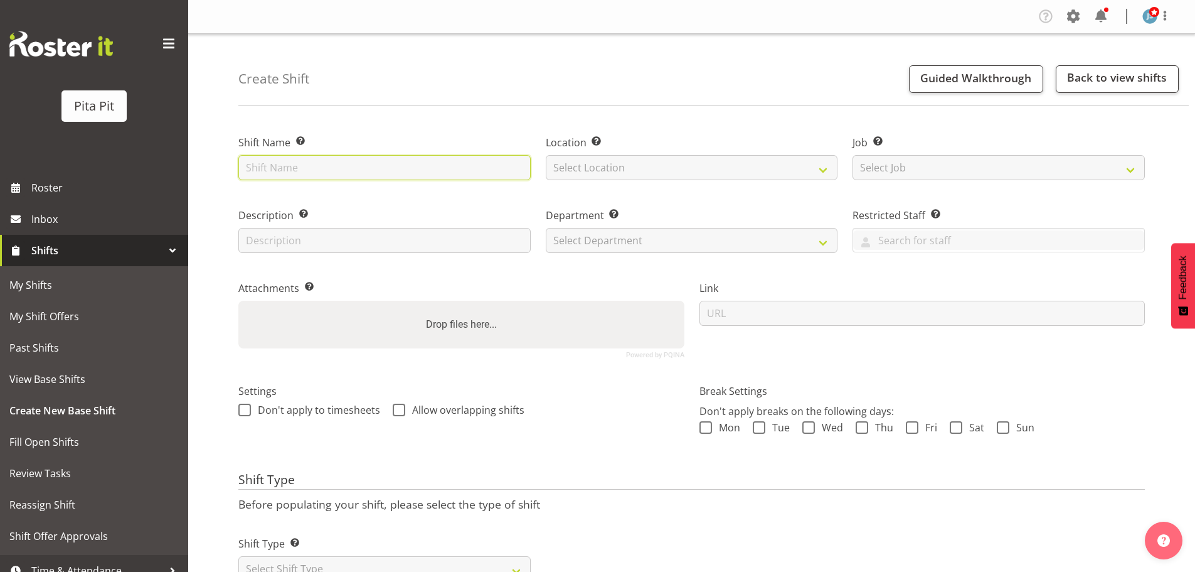
click at [423, 165] on input "text" at bounding box center [384, 167] width 292 height 25
click at [407, 166] on input "text" at bounding box center [384, 167] width 292 height 25
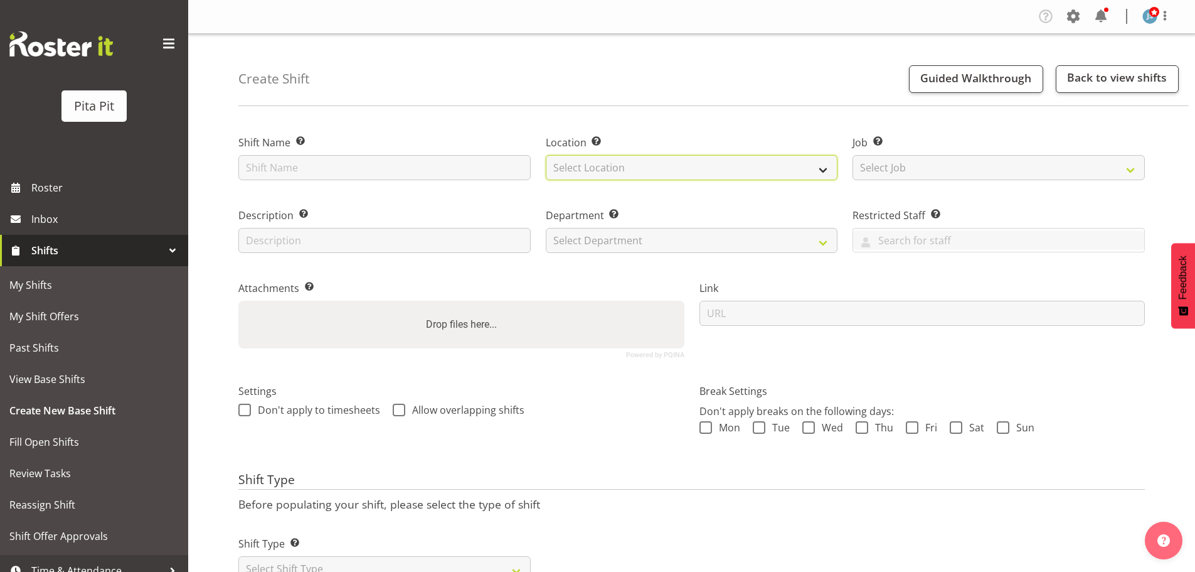
click at [607, 169] on select "Select Location Pita Pit Whanganui Tuckr" at bounding box center [692, 167] width 292 height 25
select select "54"
click at [546, 155] on select "Select Location Pita Pit Whanganui Tuckr" at bounding box center [692, 167] width 292 height 25
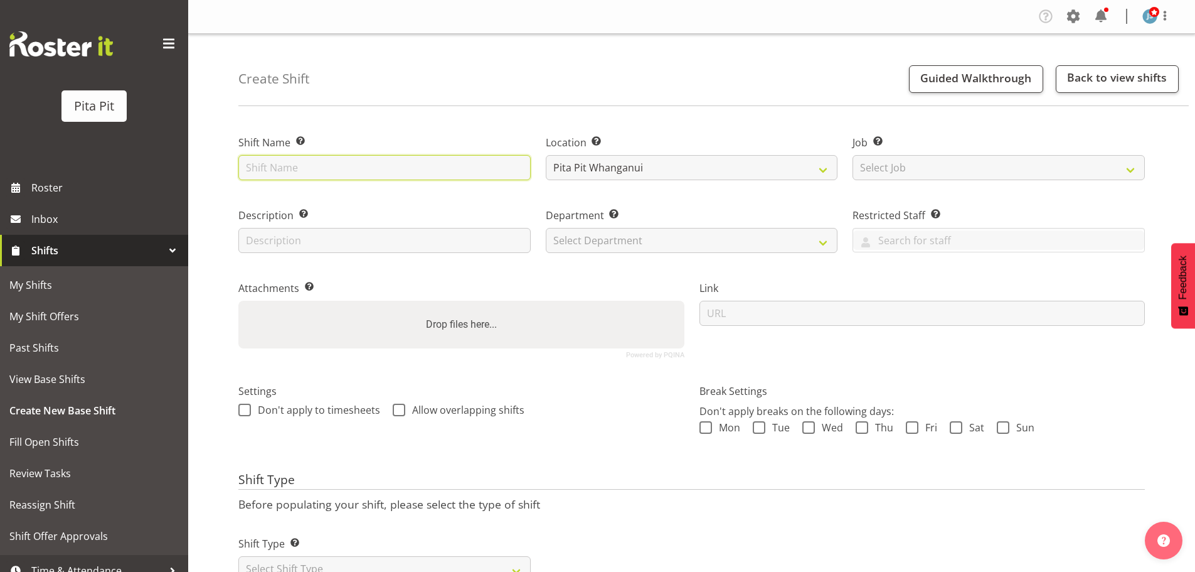
click at [358, 166] on input "text" at bounding box center [384, 167] width 292 height 25
type input "Pit Crew"
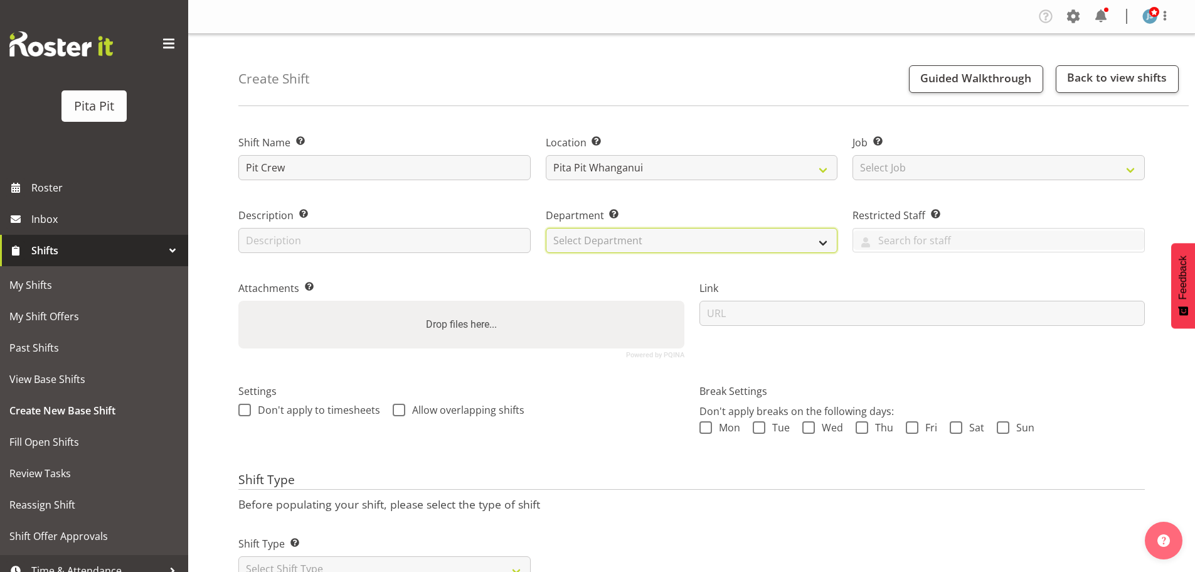
click at [555, 238] on select "Select Department Manager Pit Crew School Lunches Tuckr" at bounding box center [692, 240] width 292 height 25
select select "53"
click at [546, 228] on select "Select Department Manager Pit Crew School Lunches Tuckr" at bounding box center [692, 240] width 292 height 25
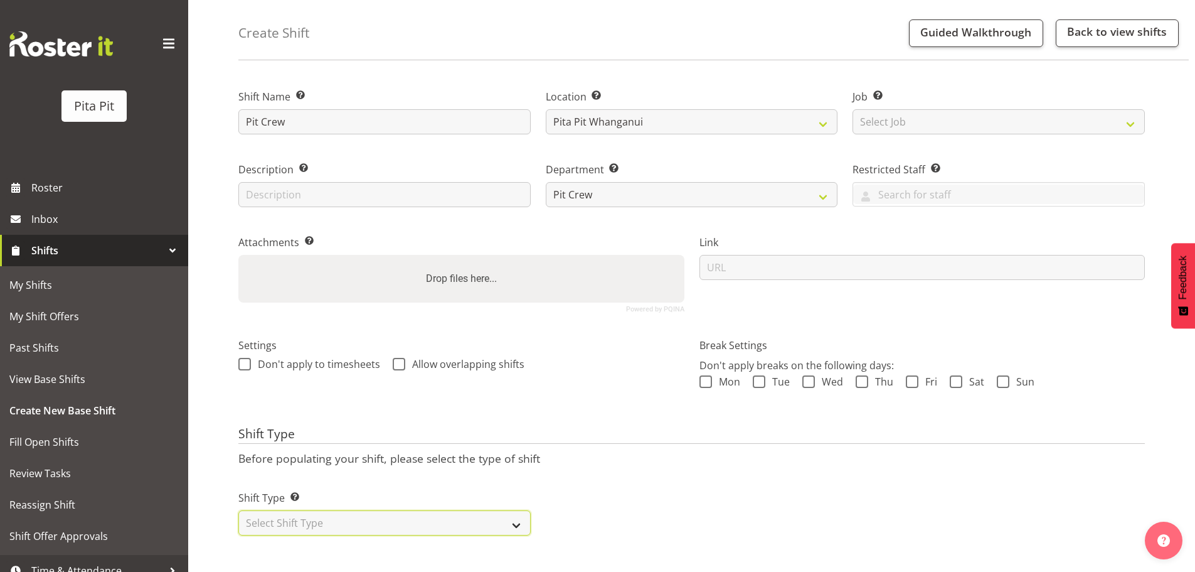
click at [495, 515] on select "Select Shift Type One Off Shift Recurring Shift Rotating Shift" at bounding box center [384, 522] width 292 height 25
select select "recurring"
click at [238, 510] on select "Select Shift Type One Off Shift Recurring Shift Rotating Shift" at bounding box center [384, 522] width 292 height 25
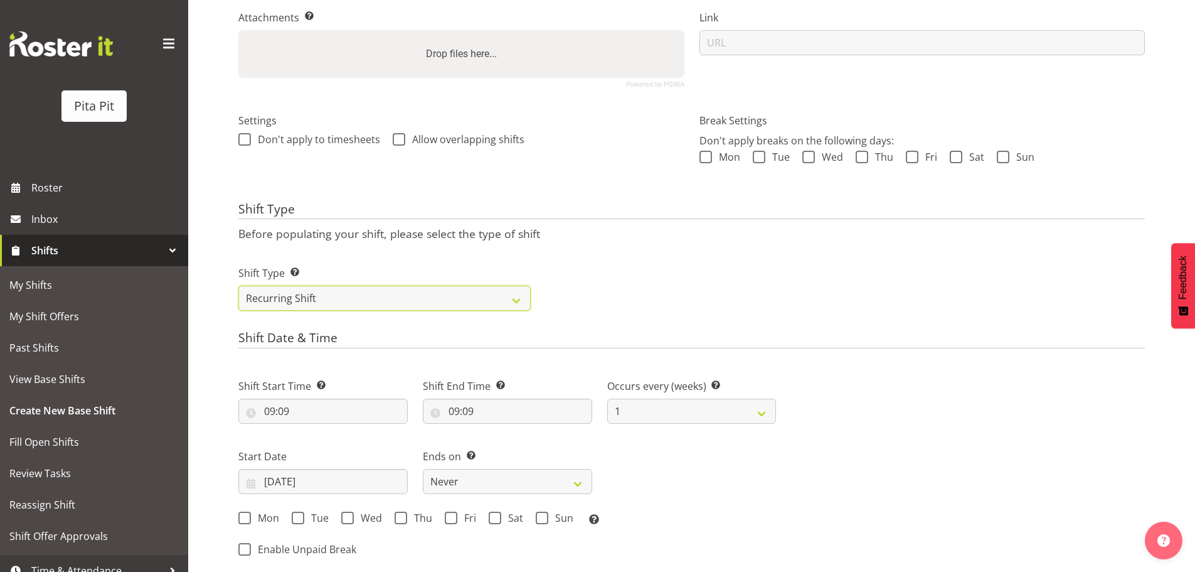
scroll to position [348, 0]
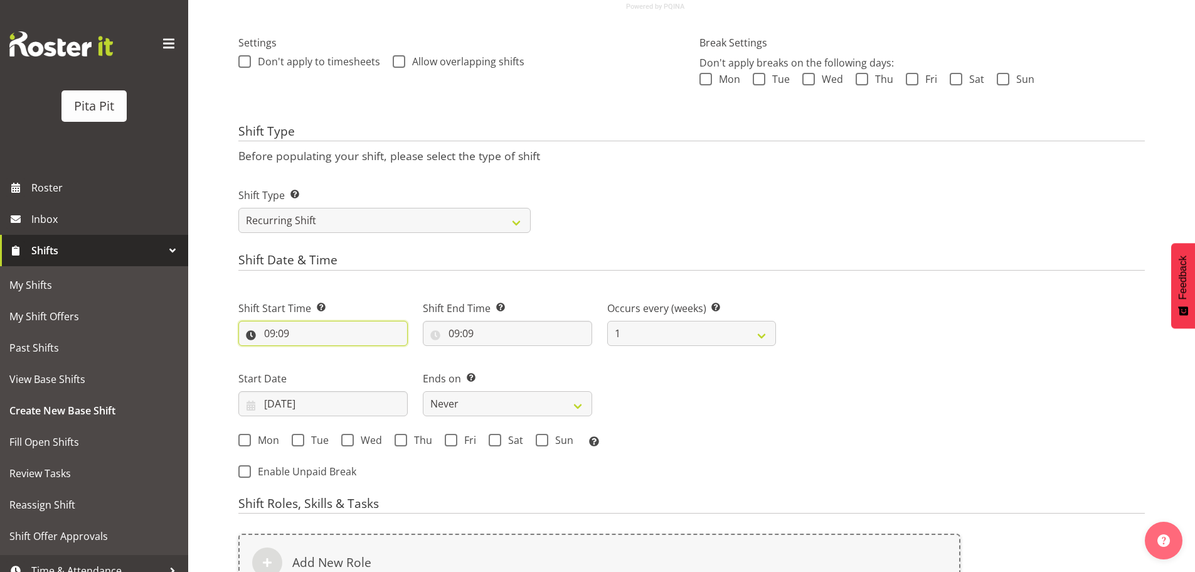
click at [291, 336] on input "09:09" at bounding box center [322, 333] width 169 height 25
click at [321, 368] on select "00 01 02 03 04 05 06 07 08 09 10 11 12 13 14 15 16 17 18 19 20 21 22 23" at bounding box center [324, 365] width 28 height 25
select select "15"
click at [310, 353] on select "00 01 02 03 04 05 06 07 08 09 10 11 12 13 14 15 16 17 18 19 20 21 22 23" at bounding box center [324, 365] width 28 height 25
type input "15:09"
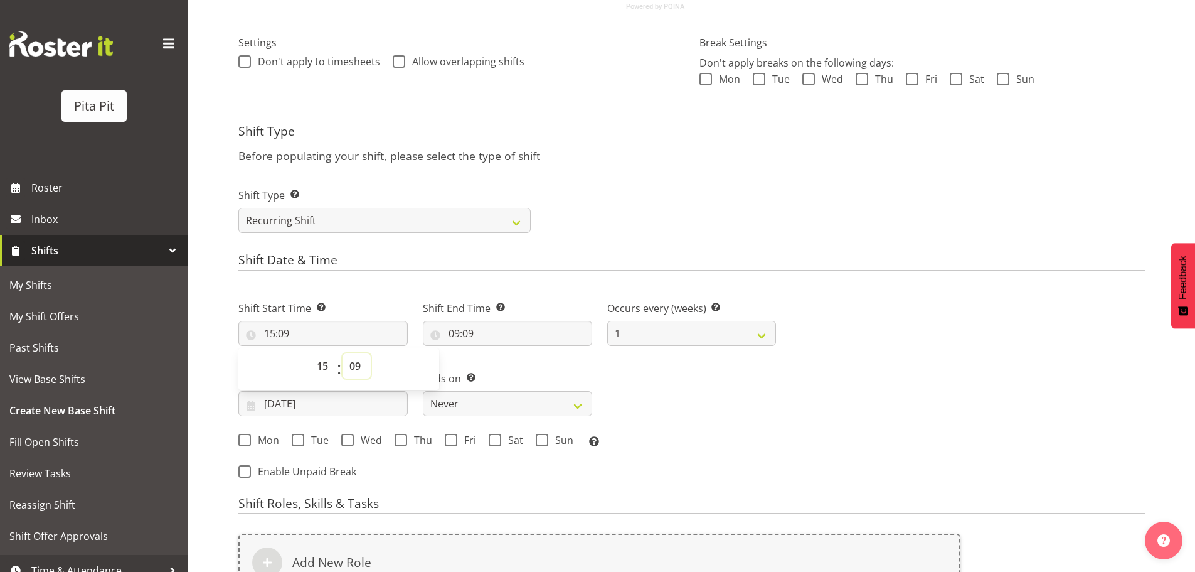
click at [354, 373] on select "00 01 02 03 04 05 06 07 08 09 10 11 12 13 14 15 16 17 18 19 20 21 22 23 24 25 2…" at bounding box center [357, 365] width 28 height 25
select select "30"
click at [343, 353] on select "00 01 02 03 04 05 06 07 08 09 10 11 12 13 14 15 16 17 18 19 20 21 22 23 24 25 2…" at bounding box center [357, 365] width 28 height 25
type input "15:30"
click at [483, 336] on input "09:09" at bounding box center [507, 333] width 169 height 25
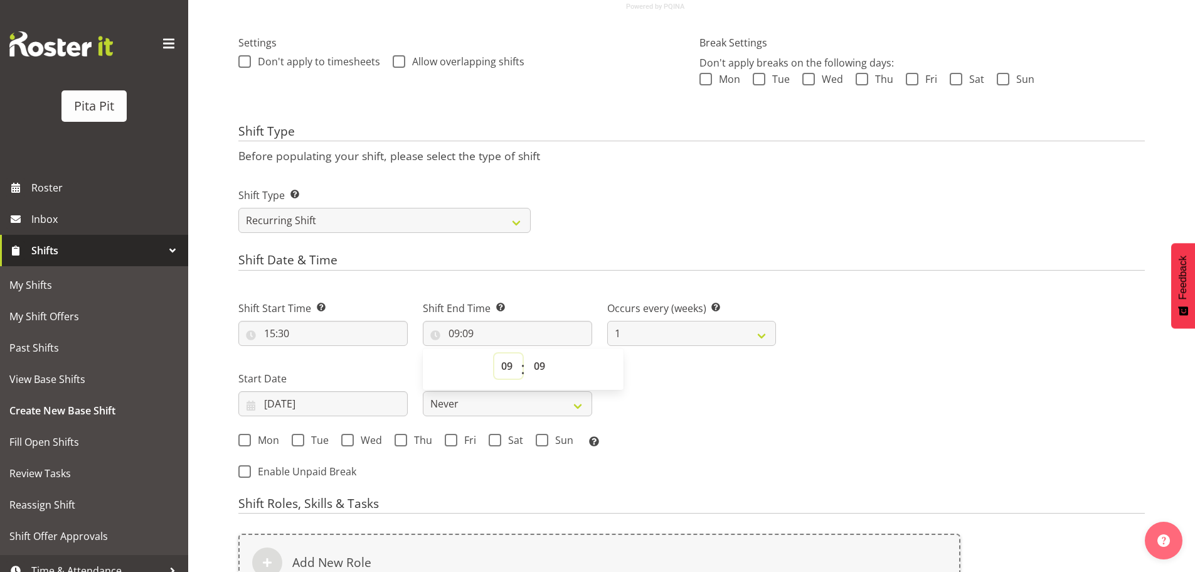
click at [505, 369] on select "00 01 02 03 04 05 06 07 08 09 10 11 12 13 14 15 16 17 18 19 20 21 22 23" at bounding box center [509, 365] width 28 height 25
select select "20"
click at [495, 353] on select "00 01 02 03 04 05 06 07 08 09 10 11 12 13 14 15 16 17 18 19 20 21 22 23" at bounding box center [509, 365] width 28 height 25
type input "20:09"
click at [542, 376] on select "00 01 02 03 04 05 06 07 08 09 10 11 12 13 14 15 16 17 18 19 20 21 22 23 24 25 2…" at bounding box center [541, 365] width 28 height 25
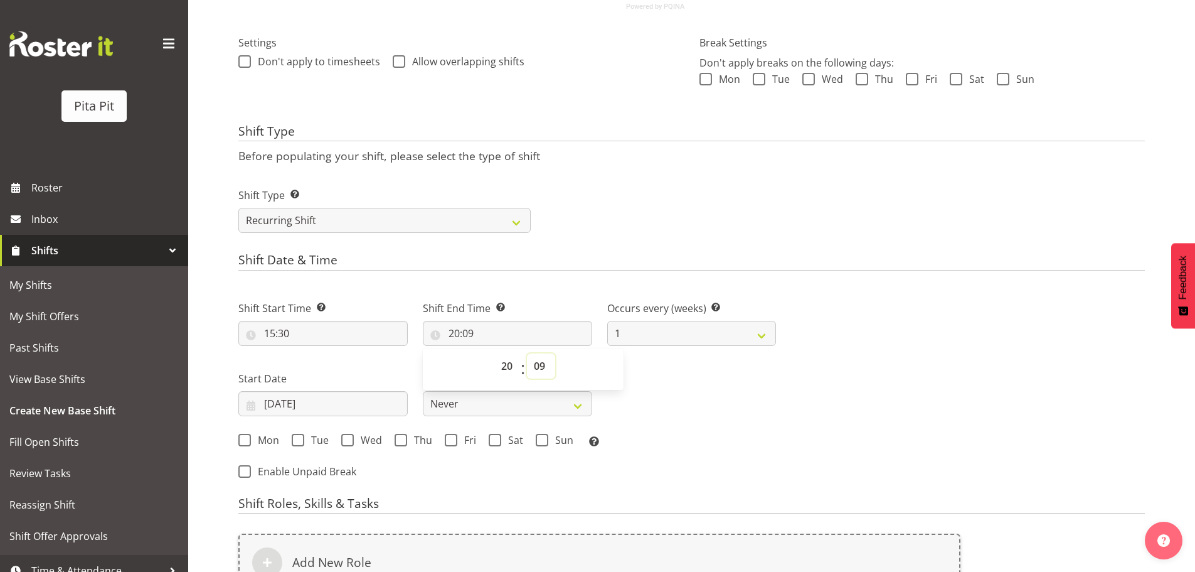
select select "30"
click at [527, 353] on select "00 01 02 03 04 05 06 07 08 09 10 11 12 13 14 15 16 17 18 19 20 21 22 23 24 25 2…" at bounding box center [541, 365] width 28 height 25
type input "20:30"
click at [399, 442] on span at bounding box center [401, 440] width 13 height 13
click at [399, 442] on input "Thu" at bounding box center [399, 440] width 8 height 8
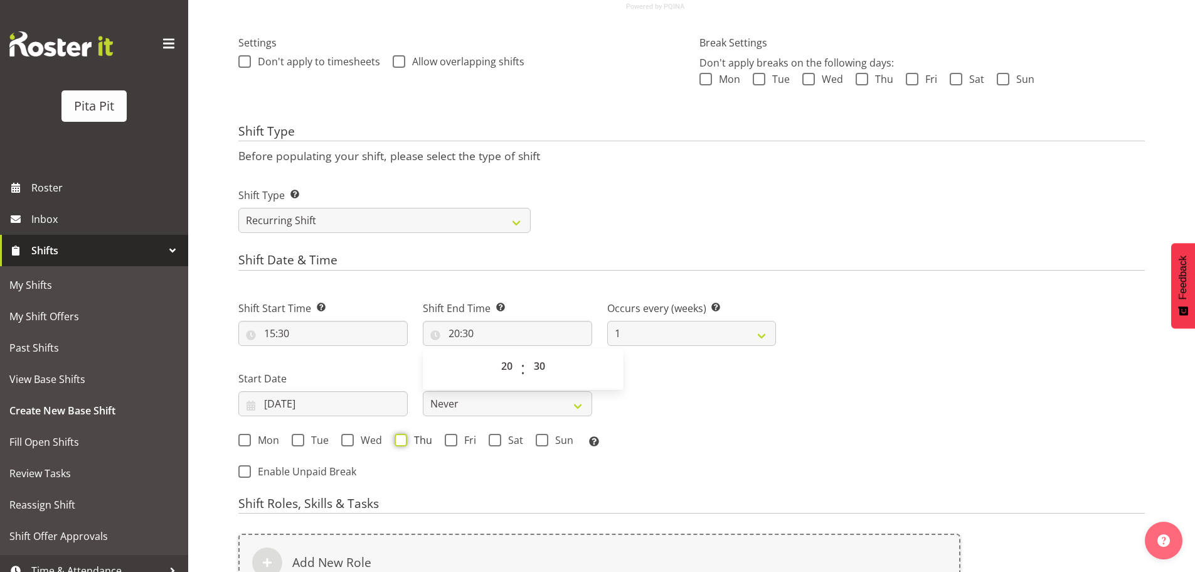
checkbox input "true"
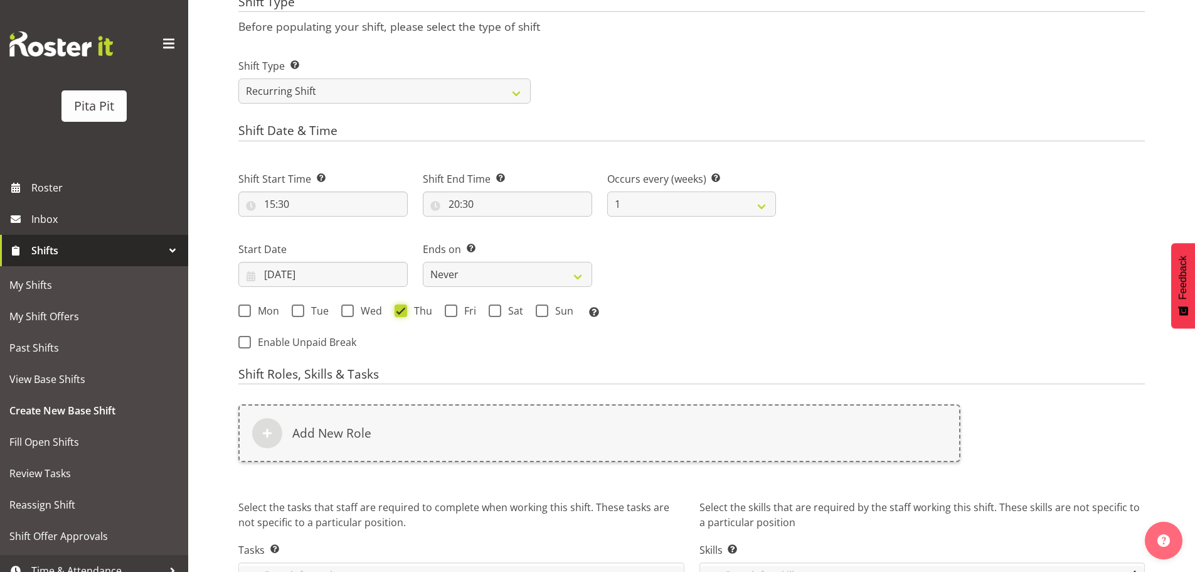
scroll to position [555, 0]
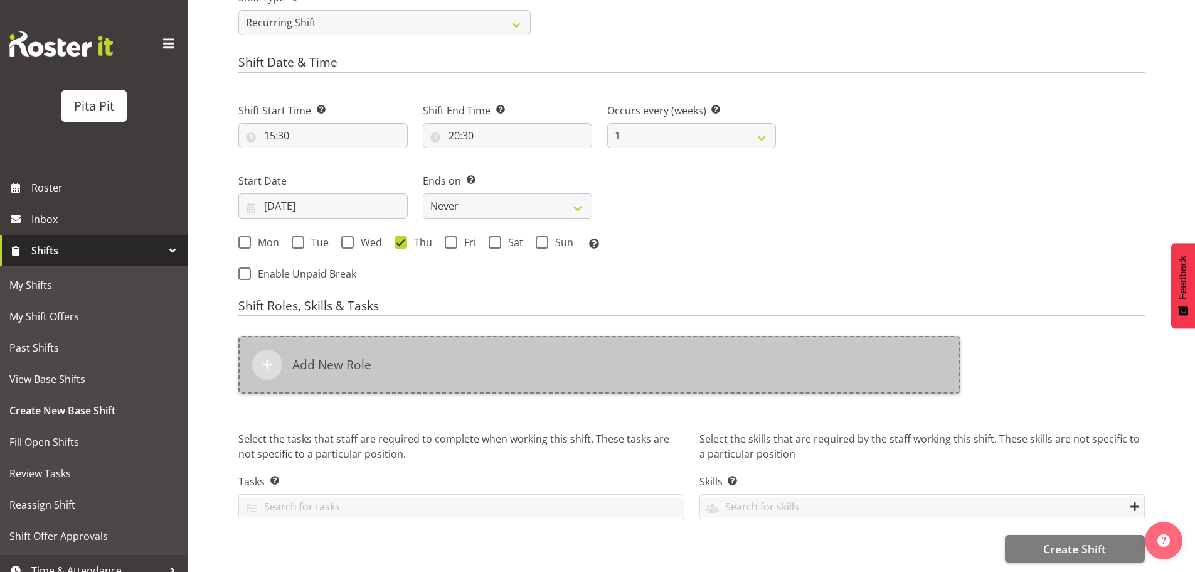
click at [309, 357] on h6 "Add New Role" at bounding box center [331, 364] width 79 height 15
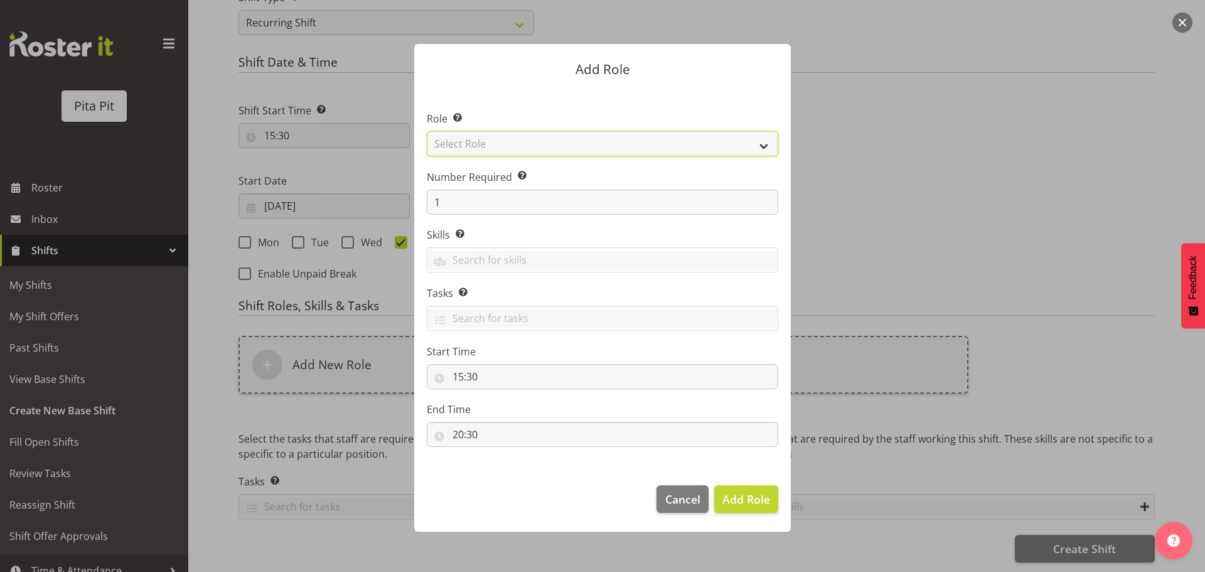
click at [458, 141] on select "Select Role Pit Crew School Lunches Shift Manager Site Manager Staff Meeting Tu…" at bounding box center [602, 143] width 351 height 25
select select "128"
click at [427, 131] on select "Select Role Pit Crew School Lunches Shift Manager Site Manager Staff Meeting Tu…" at bounding box center [602, 143] width 351 height 25
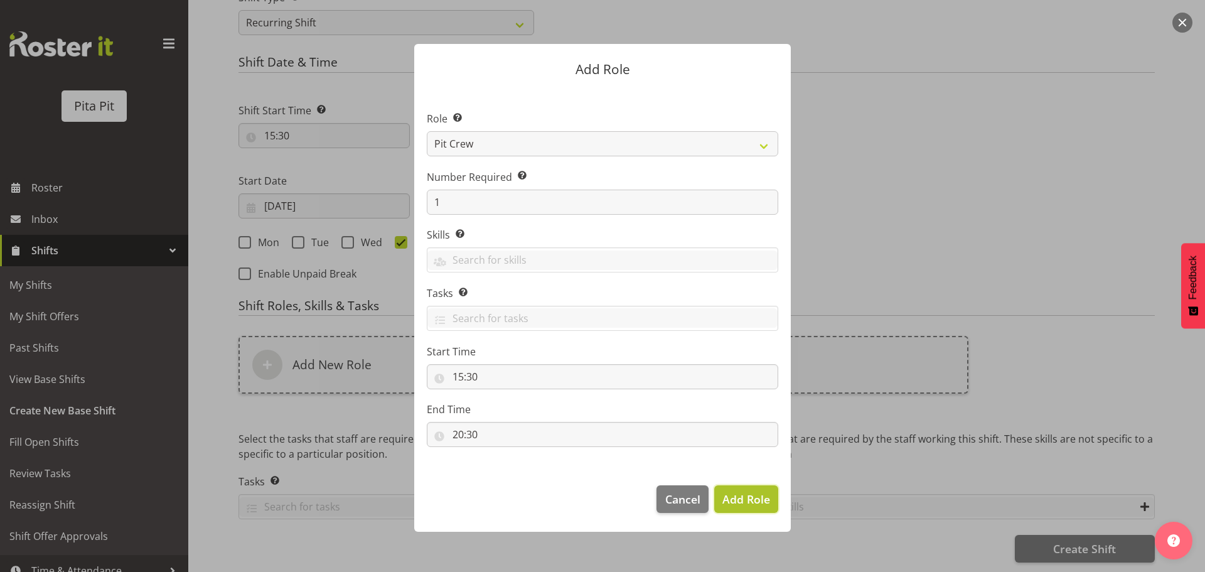
drag, startPoint x: 735, startPoint y: 499, endPoint x: 735, endPoint y: 488, distance: 11.3
click at [735, 498] on span "Add Role" at bounding box center [746, 498] width 48 height 15
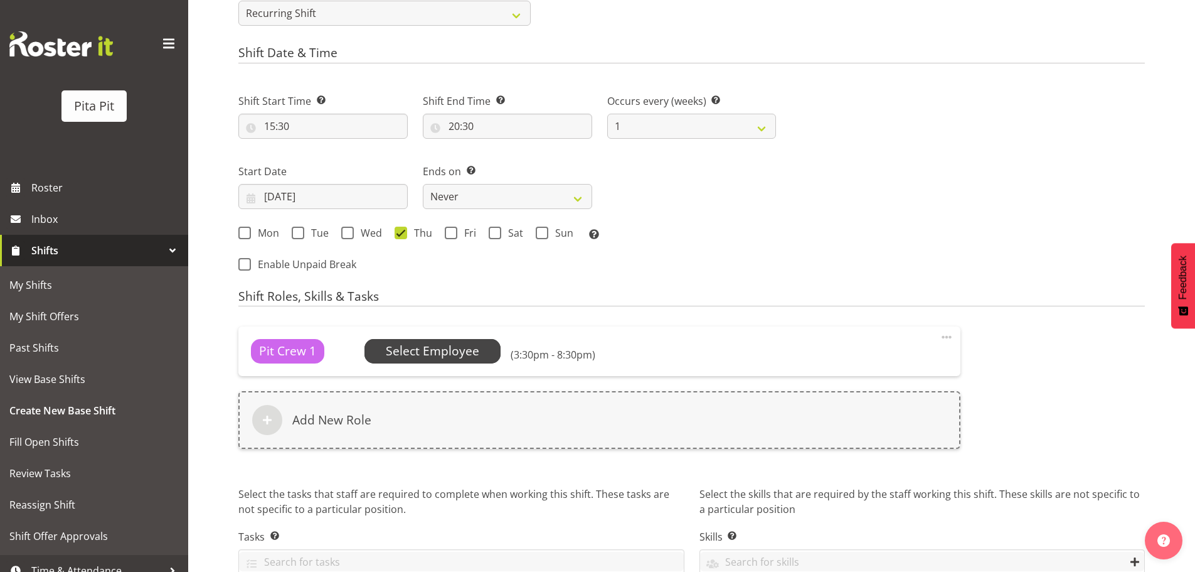
click at [416, 356] on span "Select Employee" at bounding box center [433, 351] width 94 height 18
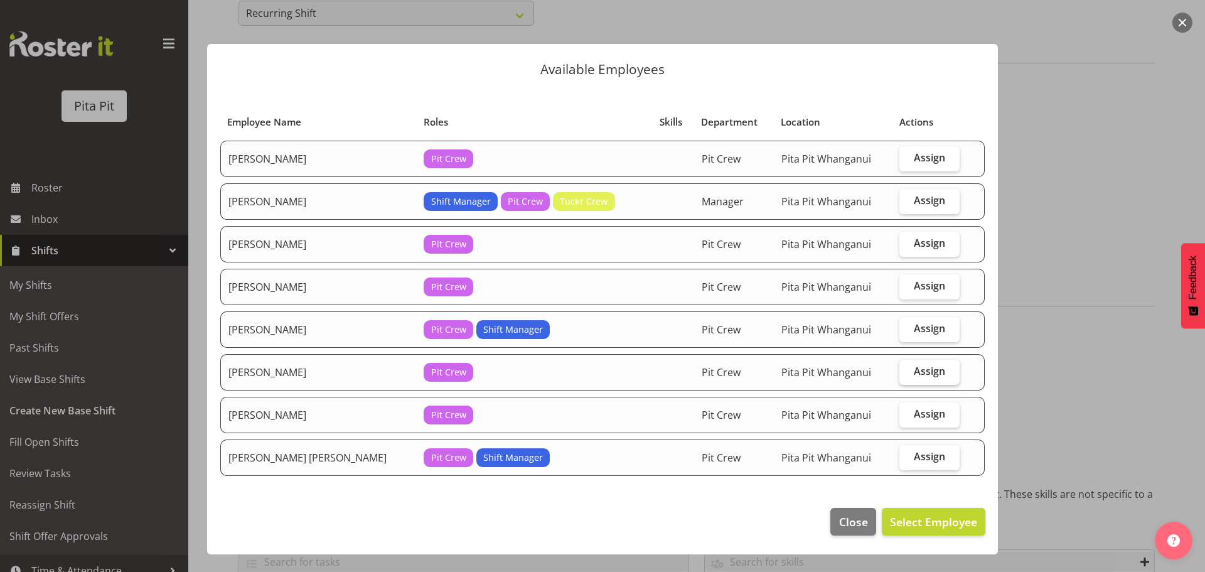
click at [914, 370] on span "Assign" at bounding box center [929, 371] width 31 height 13
click at [907, 370] on input "Assign" at bounding box center [903, 371] width 8 height 8
checkbox input "true"
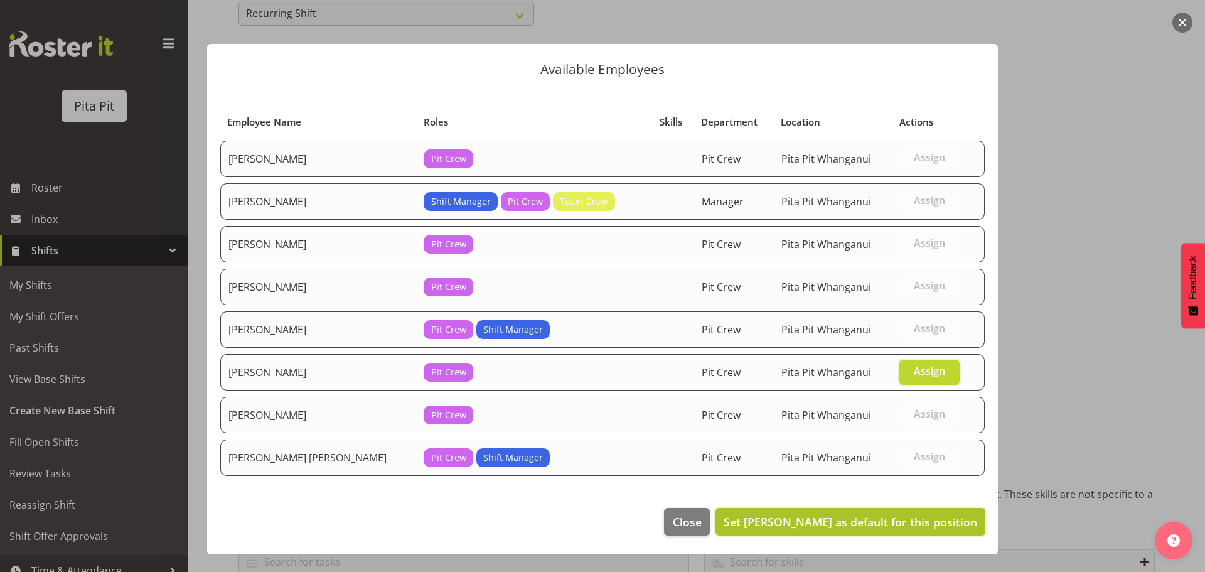
click at [894, 523] on span "Set Kashen Epapara as default for this position" at bounding box center [851, 521] width 254 height 15
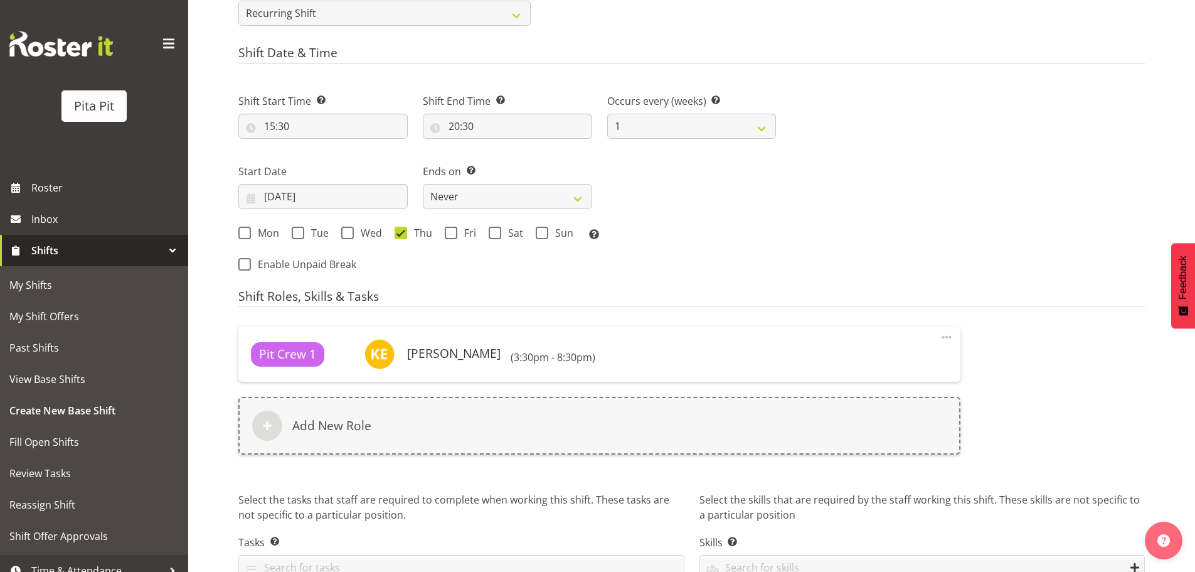
scroll to position [626, 0]
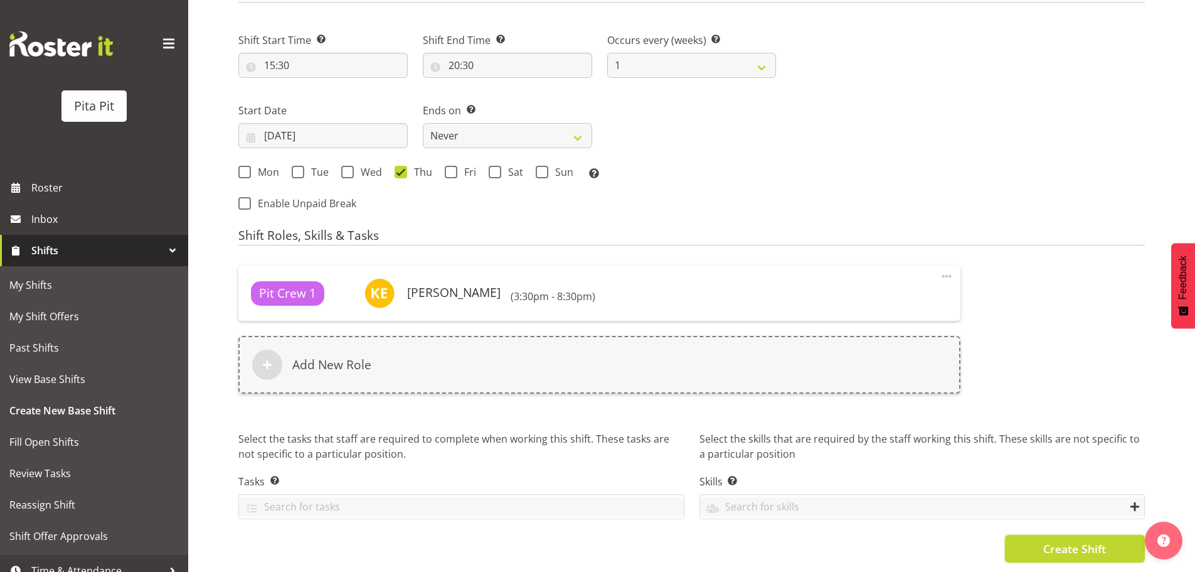
click at [1056, 542] on span "Create Shift" at bounding box center [1075, 548] width 63 height 16
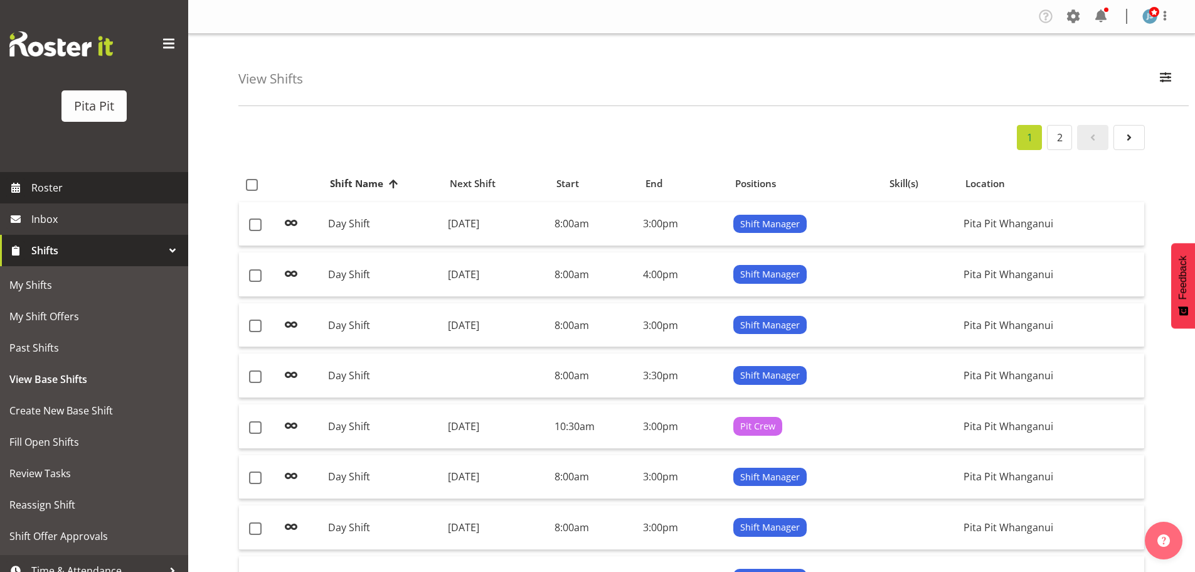
click at [85, 181] on span "Roster" at bounding box center [106, 187] width 151 height 19
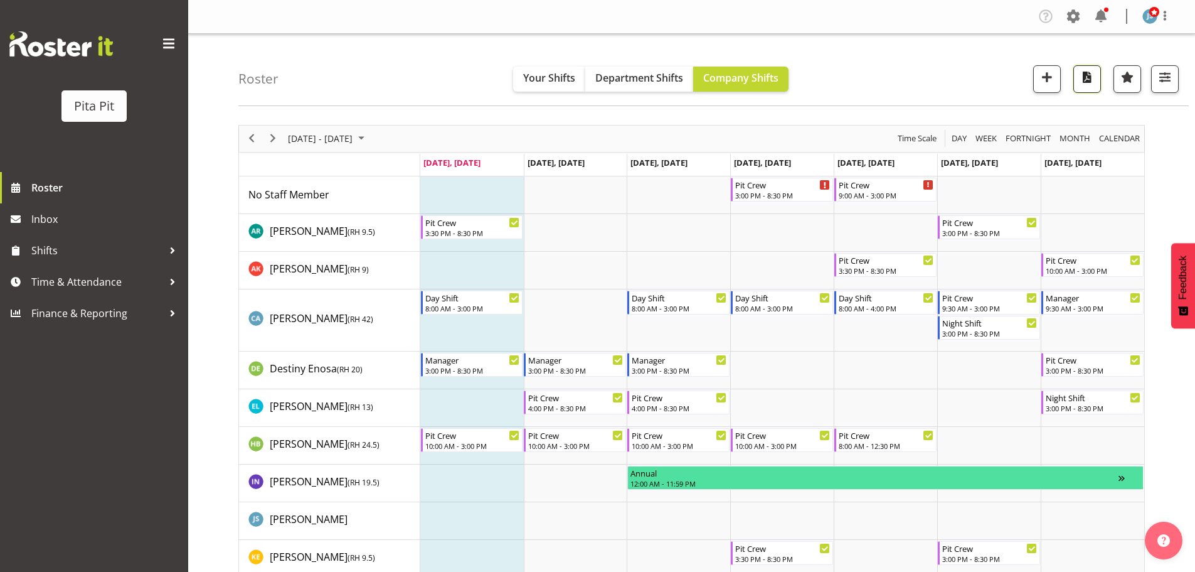
click at [1086, 78] on span "button" at bounding box center [1087, 77] width 16 height 16
click at [273, 136] on span "Next" at bounding box center [272, 139] width 15 height 16
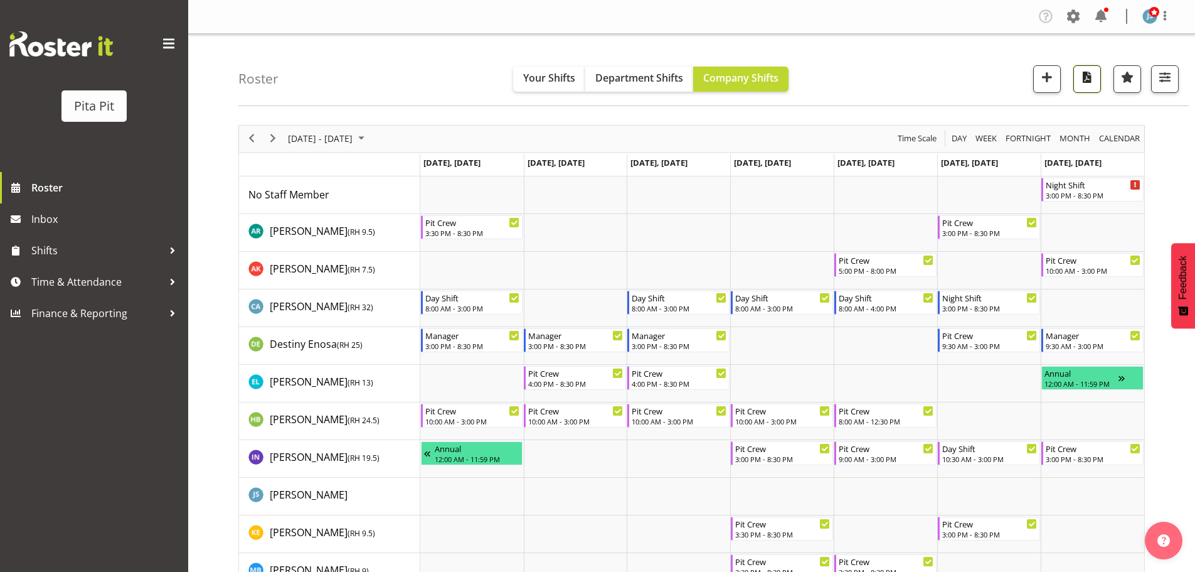
click at [1086, 78] on span "button" at bounding box center [1087, 77] width 16 height 16
click at [862, 43] on div "Roster Your Shifts Department Shifts Company Shifts 1 Locations [GEOGRAPHIC_DAT…" at bounding box center [713, 70] width 951 height 72
